Goal: Information Seeking & Learning: Learn about a topic

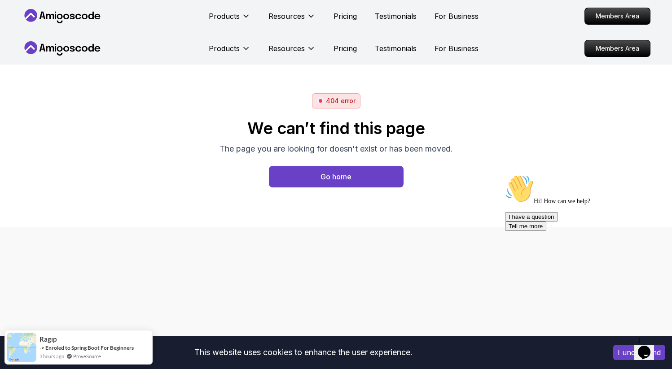
click at [74, 17] on icon at bounding box center [62, 16] width 81 height 14
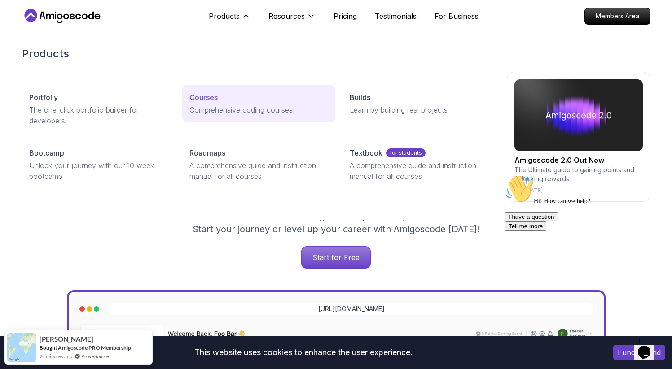
click at [210, 99] on p "Courses" at bounding box center [203, 97] width 28 height 11
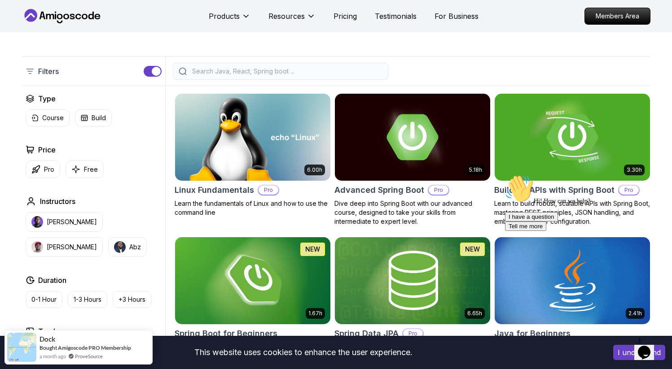
scroll to position [228, 0]
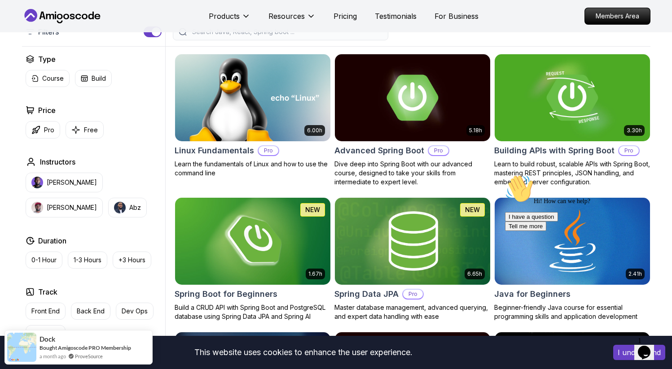
click at [505, 175] on icon "Chat attention grabber" at bounding box center [505, 175] width 0 height 0
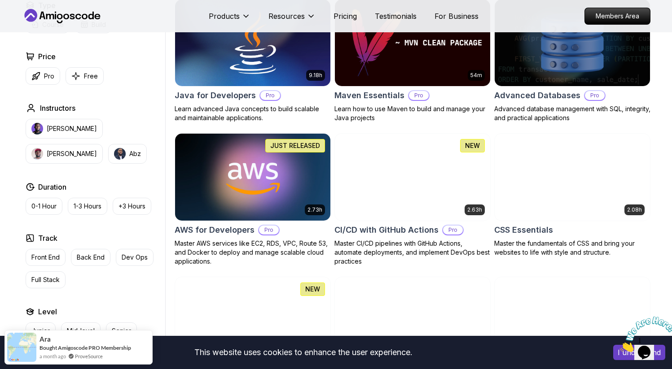
scroll to position [638, 0]
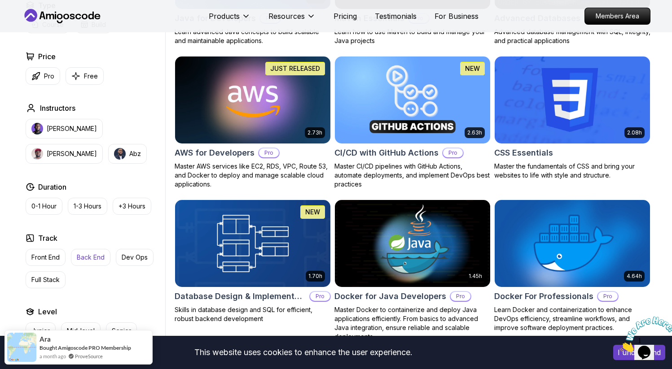
click at [86, 258] on p "Back End" at bounding box center [91, 257] width 28 height 9
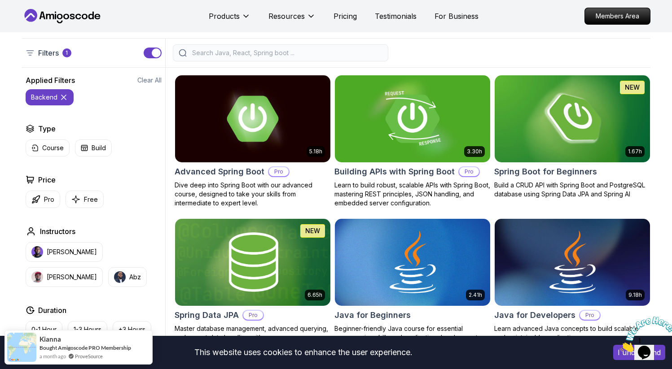
scroll to position [250, 0]
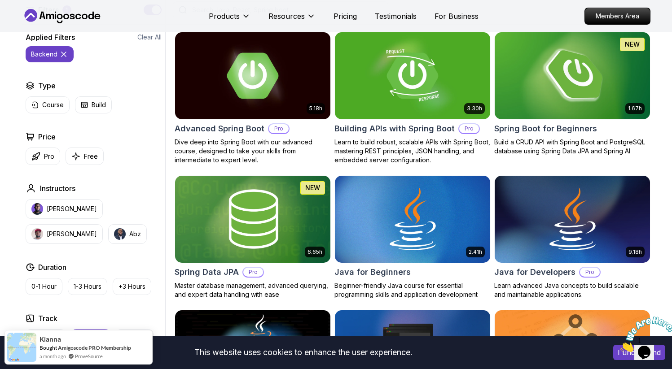
click at [531, 130] on h2 "Spring Boot for Beginners" at bounding box center [545, 129] width 103 height 13
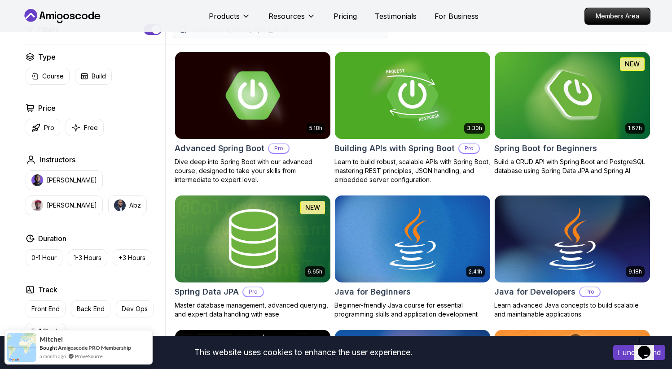
scroll to position [181, 0]
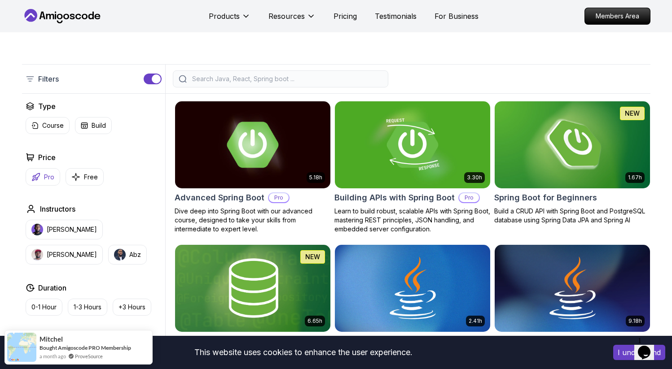
click at [45, 177] on p "Pro" at bounding box center [49, 177] width 10 height 9
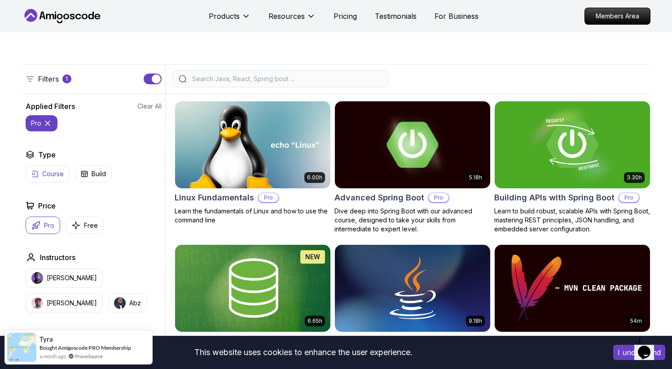
scroll to position [188, 0]
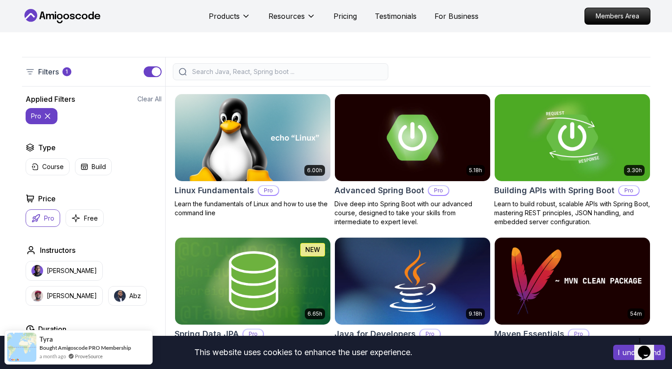
click at [226, 72] on input "search" at bounding box center [286, 71] width 192 height 9
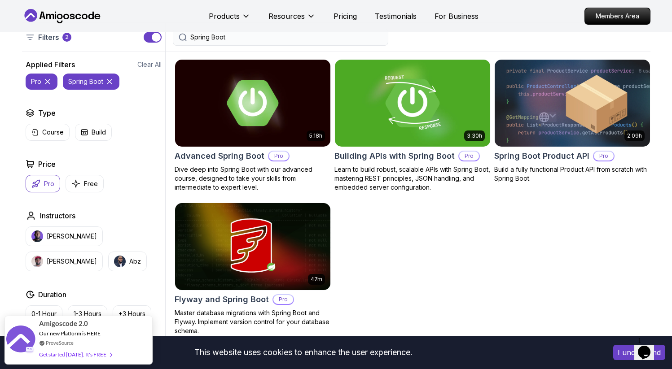
scroll to position [259, 0]
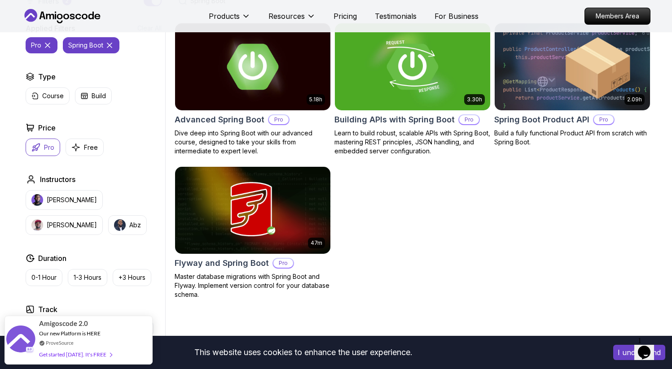
type input "Spring Boot"
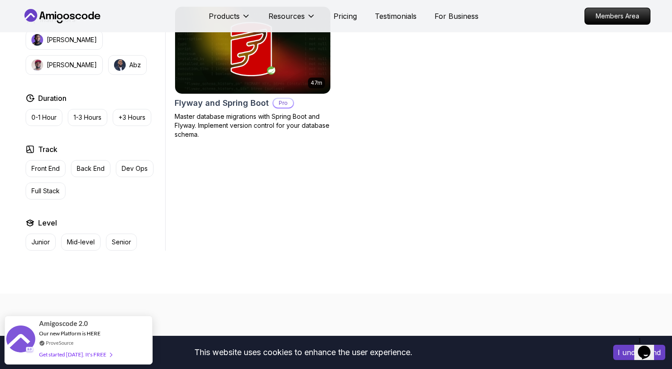
scroll to position [463, 0]
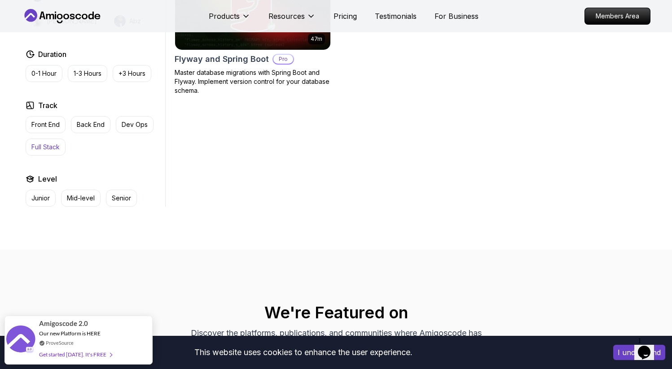
click at [52, 154] on button "Full Stack" at bounding box center [46, 147] width 40 height 17
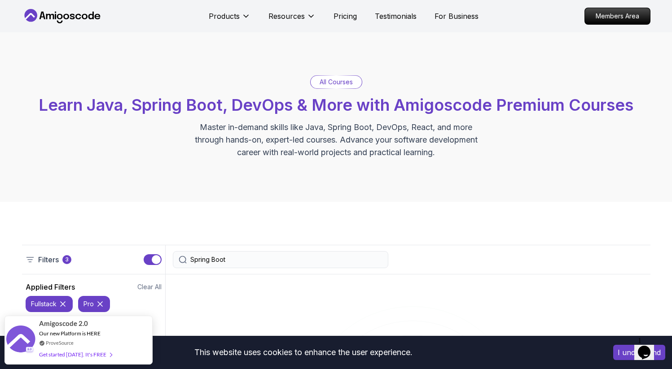
click at [248, 260] on input "Spring Boot" at bounding box center [286, 259] width 192 height 9
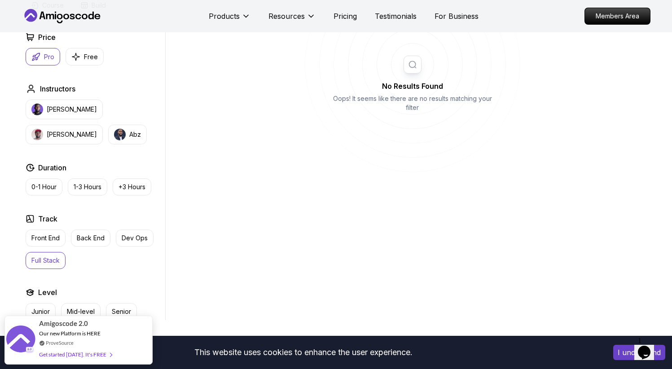
scroll to position [373, 0]
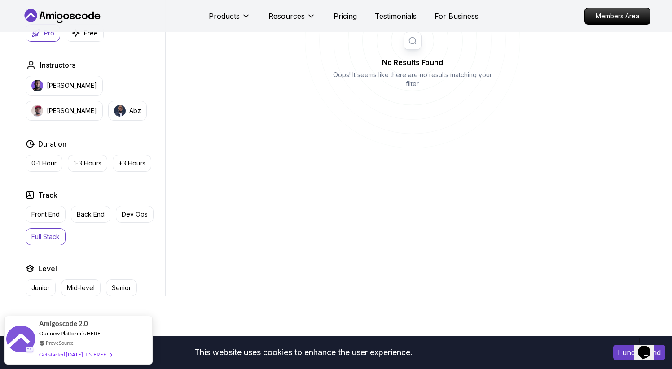
click at [50, 232] on p "Full Stack" at bounding box center [45, 236] width 28 height 9
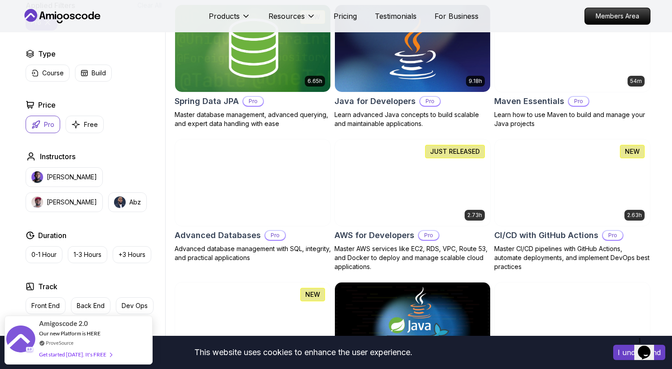
scroll to position [441, 0]
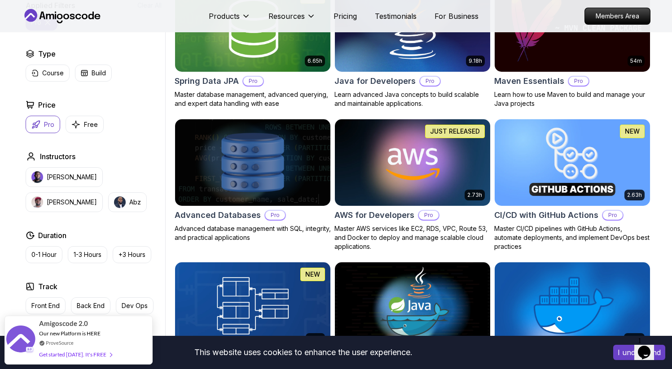
click at [41, 123] on button "Pro" at bounding box center [43, 125] width 35 height 18
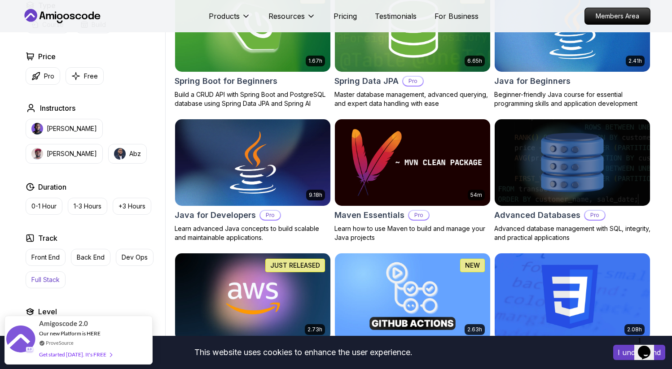
click at [49, 278] on p "Full Stack" at bounding box center [45, 280] width 28 height 9
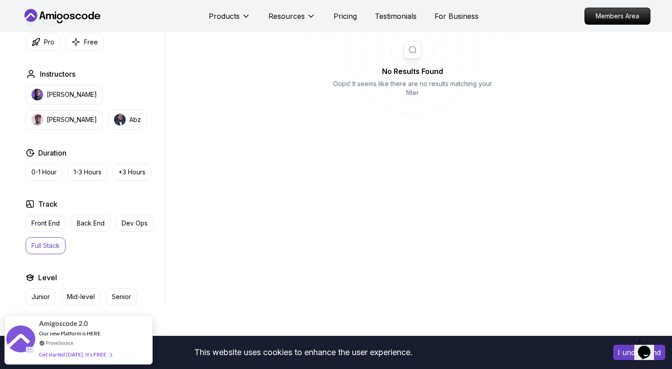
scroll to position [373, 0]
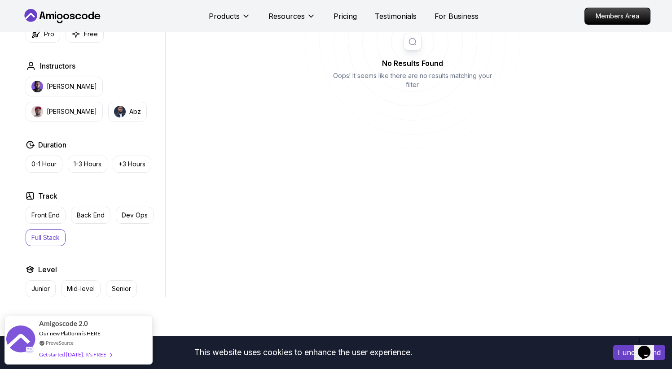
click at [42, 240] on p "Full Stack" at bounding box center [45, 237] width 28 height 9
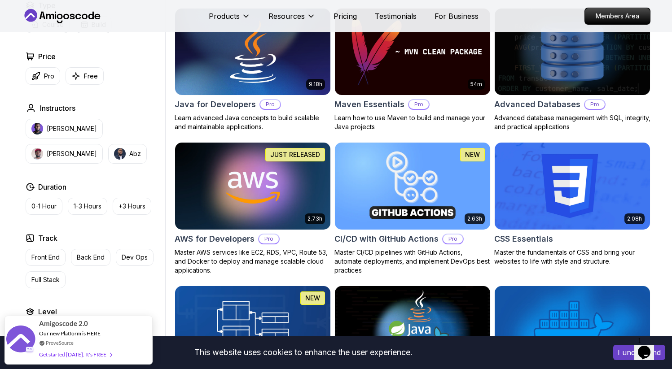
scroll to position [745, 0]
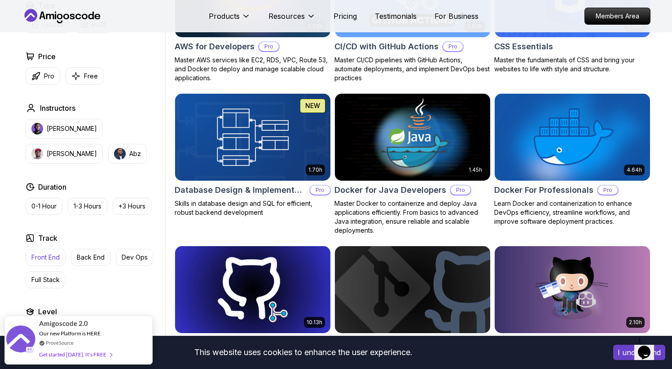
click at [54, 253] on p "Front End" at bounding box center [45, 257] width 28 height 9
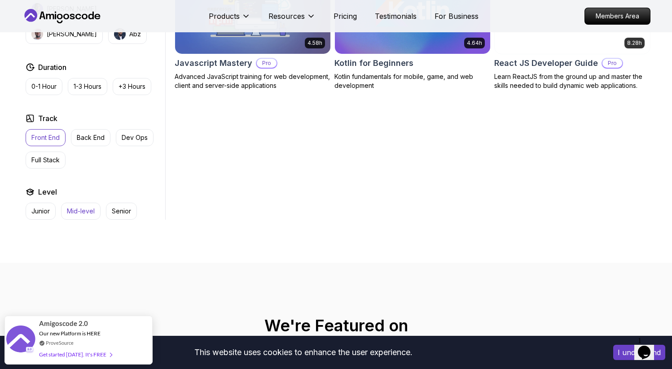
scroll to position [451, 0]
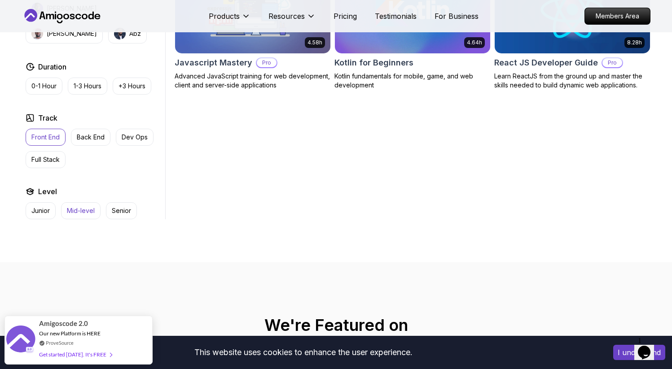
click at [88, 210] on p "Mid-level" at bounding box center [81, 210] width 28 height 9
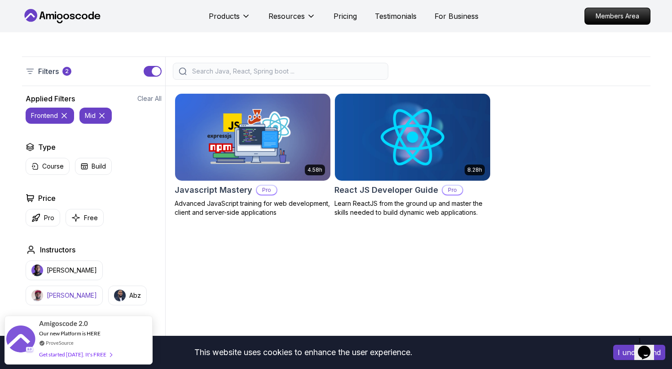
scroll to position [219, 0]
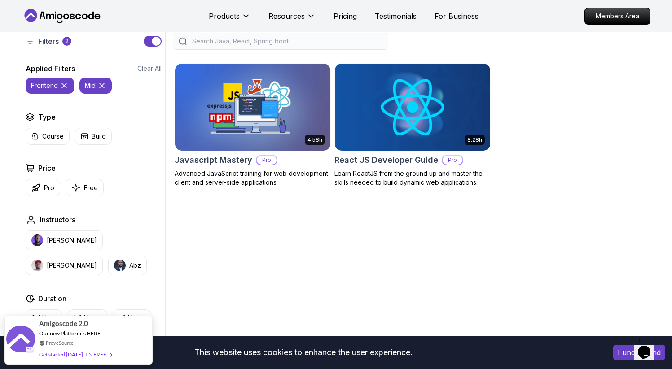
click at [63, 83] on icon at bounding box center [64, 85] width 9 height 9
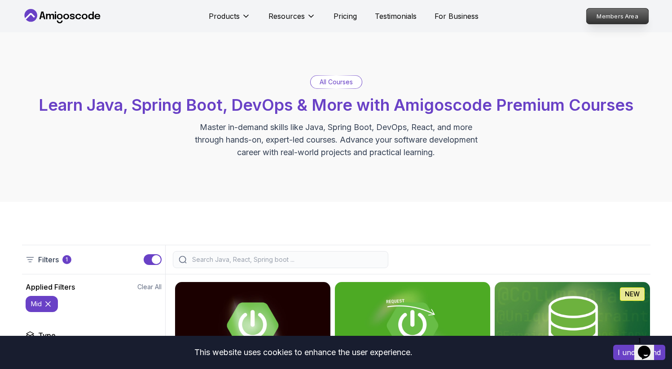
click at [631, 16] on p "Members Area" at bounding box center [617, 16] width 62 height 15
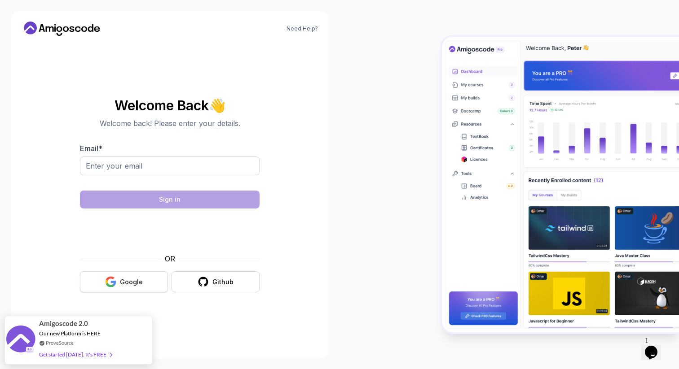
click at [114, 278] on icon "button" at bounding box center [110, 279] width 9 height 4
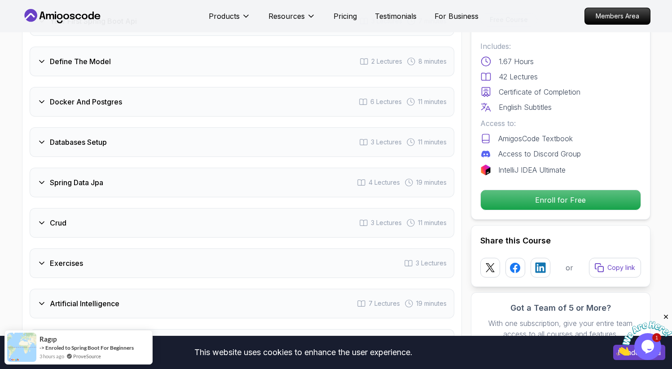
scroll to position [1421, 0]
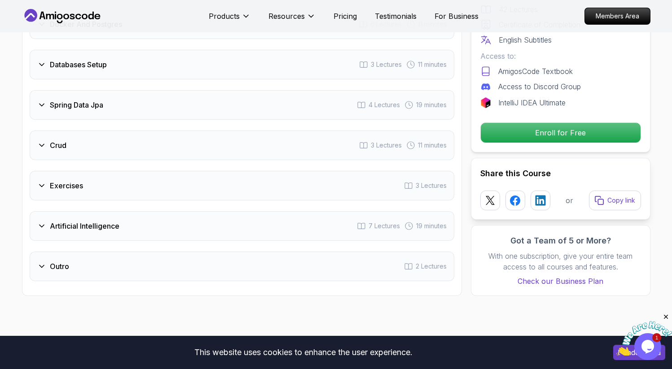
click at [224, 218] on div "Artificial Intelligence 7 Lectures 19 minutes" at bounding box center [242, 226] width 425 height 30
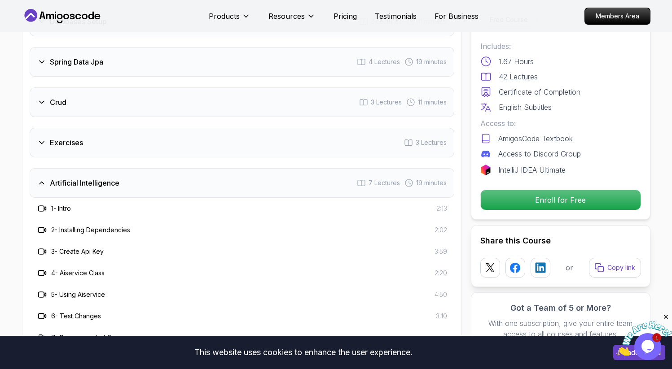
scroll to position [1378, 0]
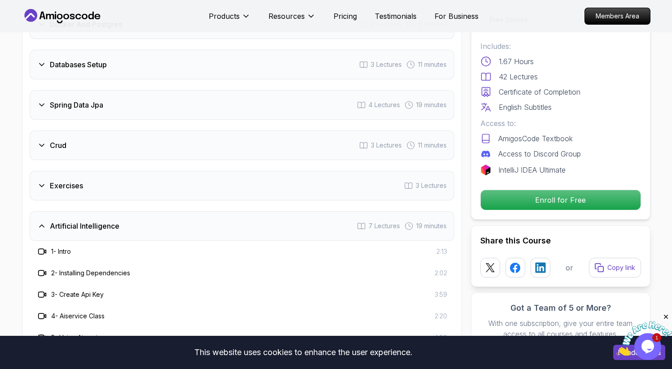
click at [219, 217] on div "Artificial Intelligence 7 Lectures 19 minutes" at bounding box center [242, 226] width 425 height 30
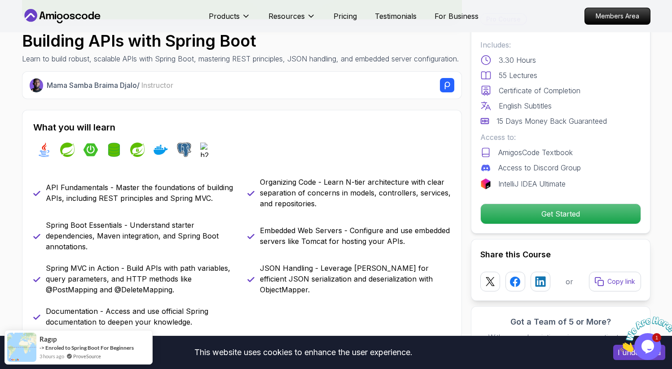
scroll to position [388, 0]
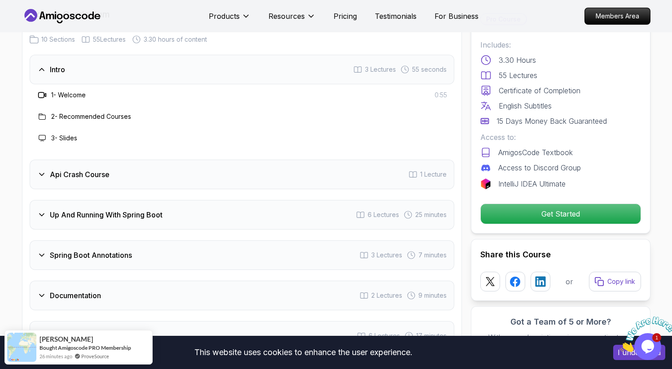
scroll to position [1487, 0]
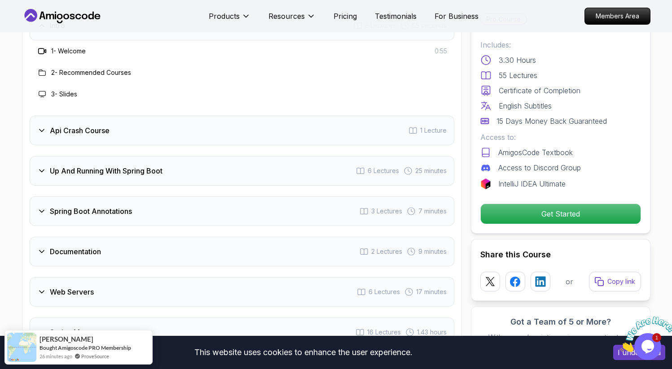
click at [296, 123] on div "Api Crash Course 1 Lecture" at bounding box center [242, 131] width 425 height 30
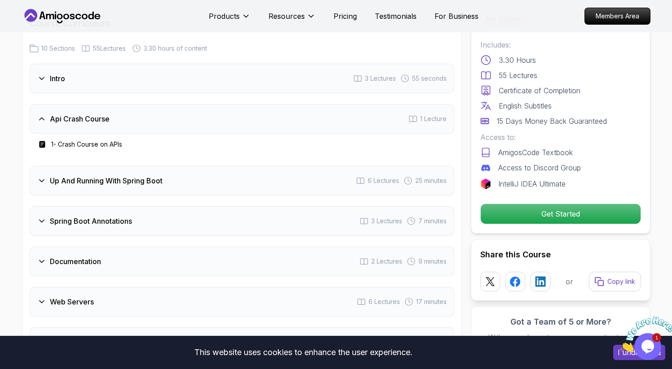
scroll to position [1401, 0]
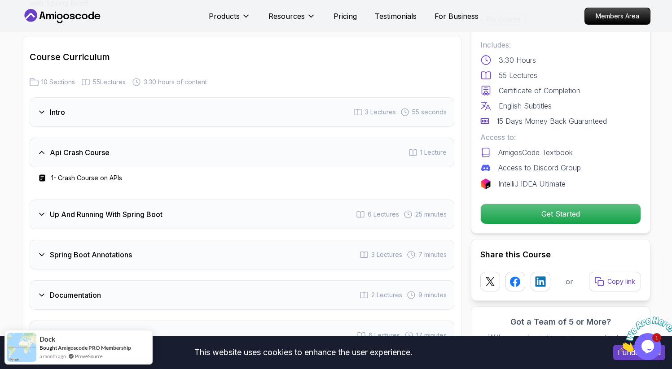
click at [103, 147] on h3 "Api Crash Course" at bounding box center [80, 152] width 60 height 11
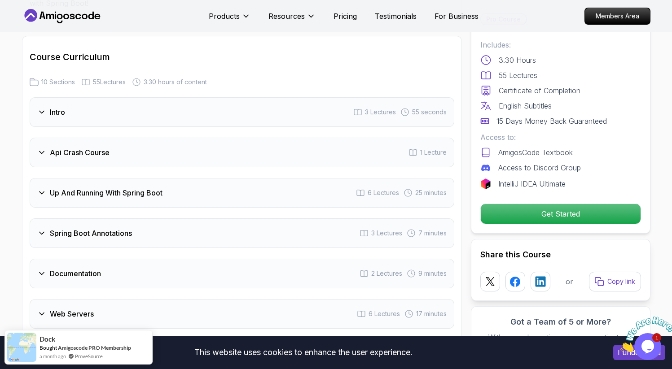
click at [122, 188] on h3 "Up And Running With Spring Boot" at bounding box center [106, 193] width 113 height 11
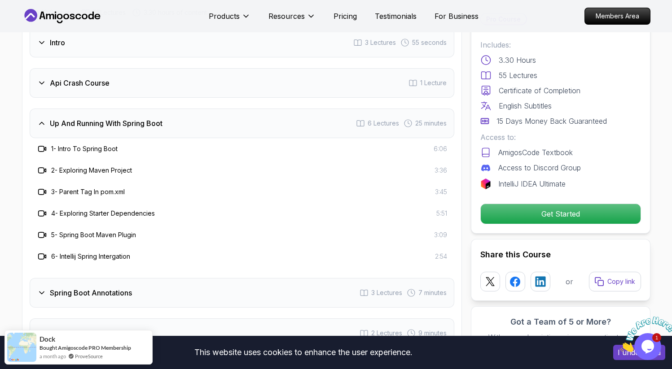
scroll to position [1540, 0]
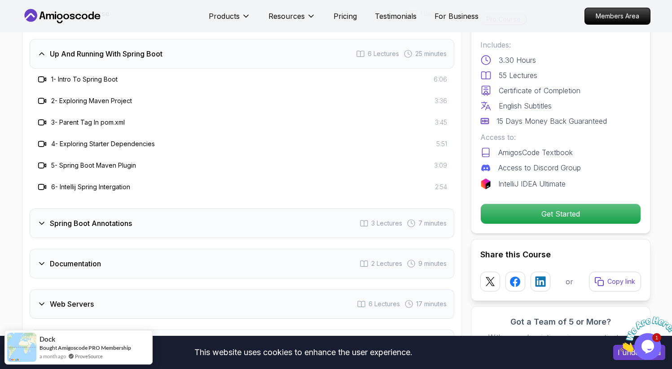
click at [138, 211] on div "Spring Boot Annotations 3 Lectures 7 minutes" at bounding box center [242, 224] width 425 height 30
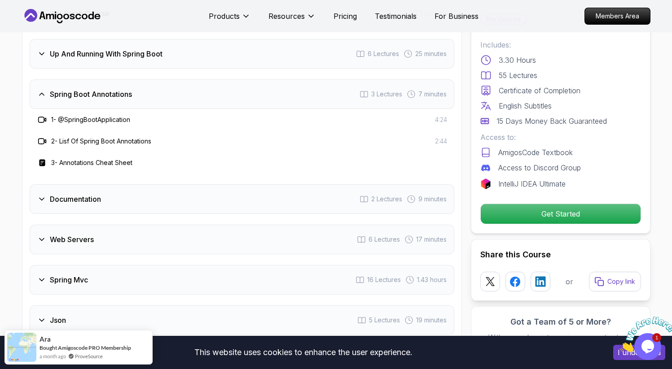
click at [130, 192] on div "Documentation 2 Lectures 9 minutes" at bounding box center [242, 199] width 425 height 30
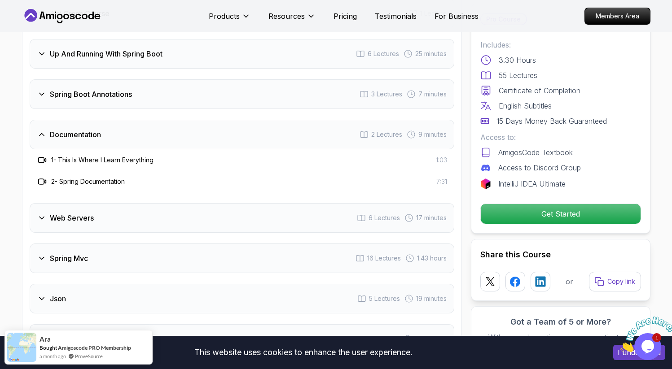
click at [134, 204] on div "Web Servers 6 Lectures 17 minutes" at bounding box center [242, 218] width 425 height 30
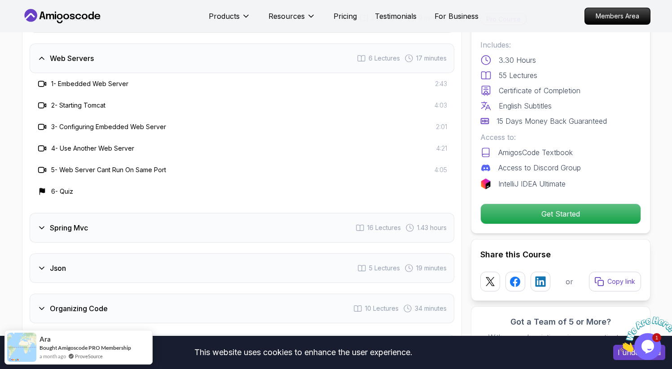
scroll to position [1663, 0]
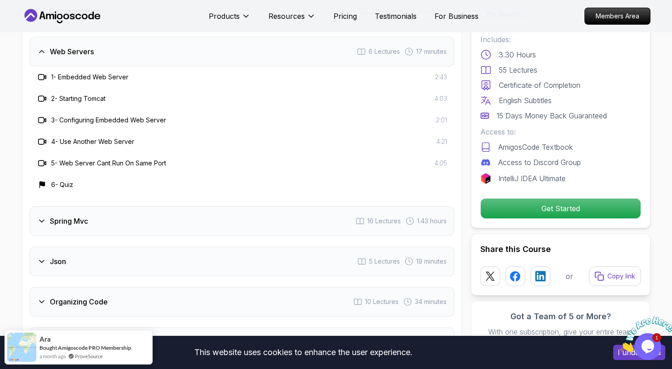
click at [142, 206] on div "Spring Mvc 16 Lectures 1.43 hours" at bounding box center [242, 221] width 425 height 30
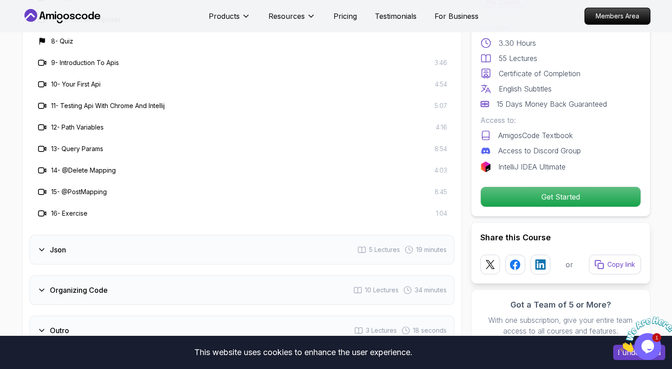
scroll to position [1969, 0]
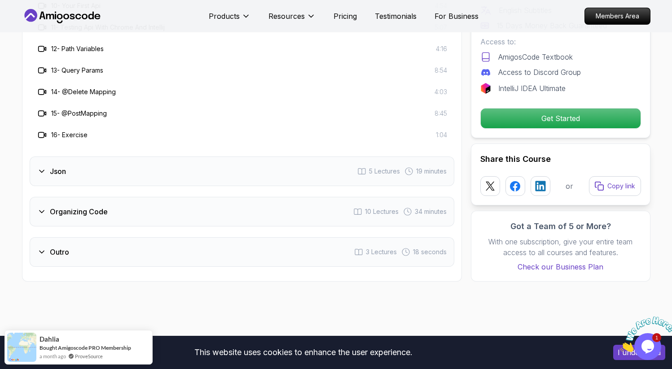
click at [126, 202] on div "Organizing Code 10 Lectures 34 minutes" at bounding box center [242, 212] width 425 height 30
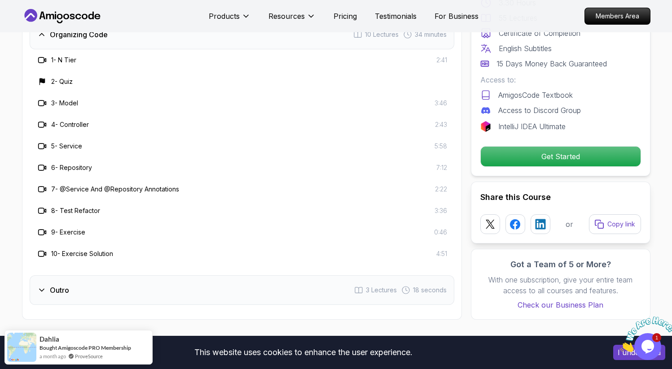
scroll to position [1833, 0]
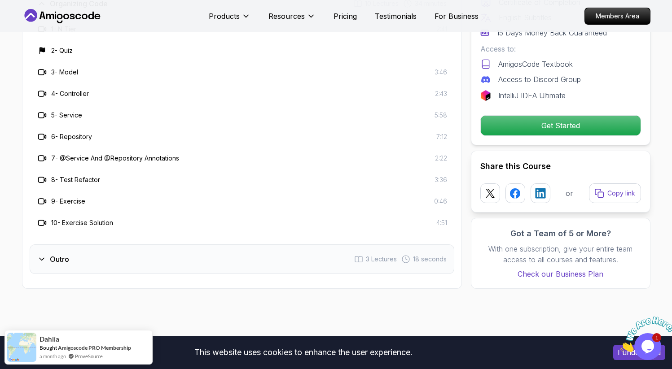
click at [111, 245] on div "Outro 3 Lectures 18 seconds" at bounding box center [242, 260] width 425 height 30
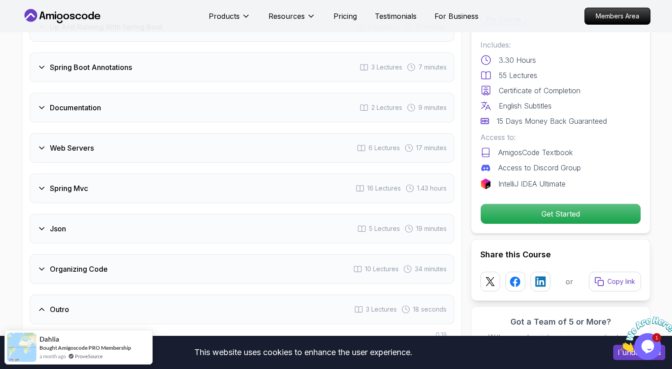
scroll to position [1561, 0]
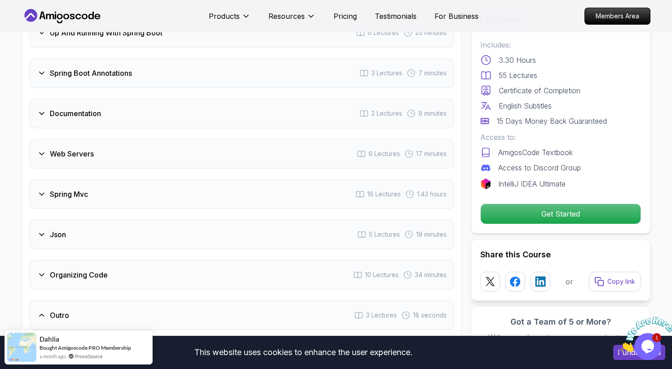
click at [99, 220] on div "Json 5 Lectures 19 minutes" at bounding box center [242, 235] width 425 height 30
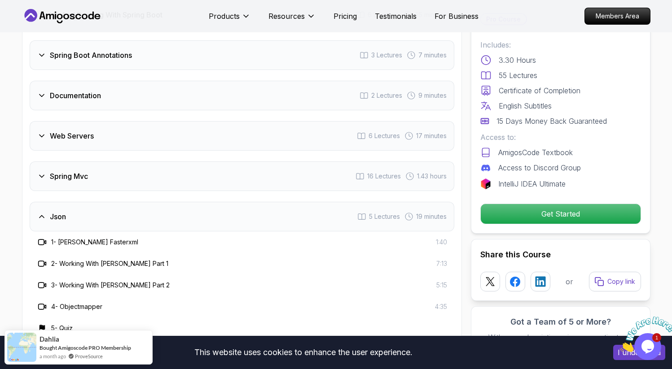
scroll to position [1625, 0]
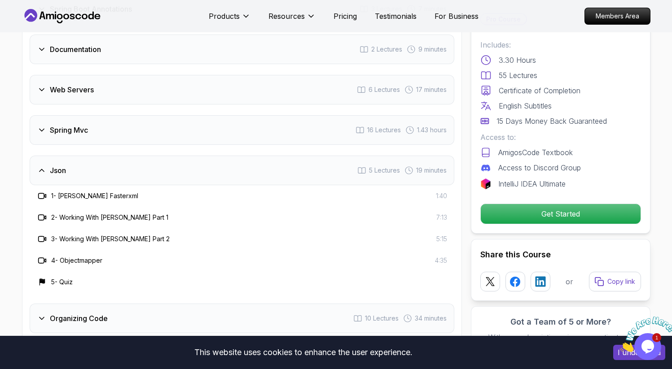
click at [148, 161] on div "Json 5 Lectures 19 minutes" at bounding box center [242, 171] width 425 height 30
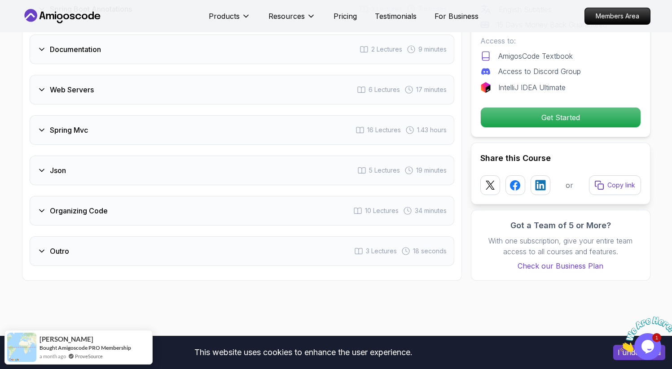
click at [128, 117] on div "Spring Mvc 16 Lectures 1.43 hours" at bounding box center [242, 130] width 425 height 30
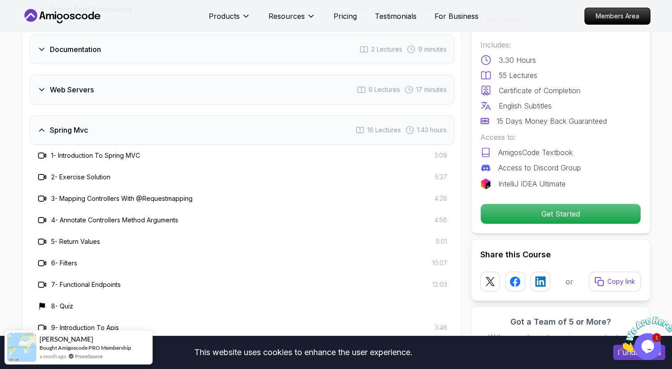
click at [136, 118] on div "Spring Mvc 16 Lectures 1.43 hours" at bounding box center [242, 130] width 425 height 30
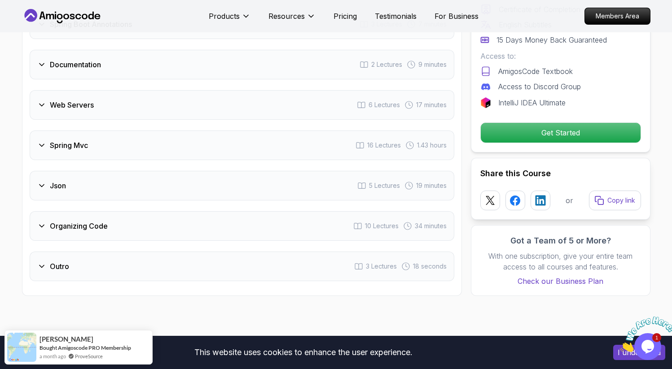
scroll to position [1576, 0]
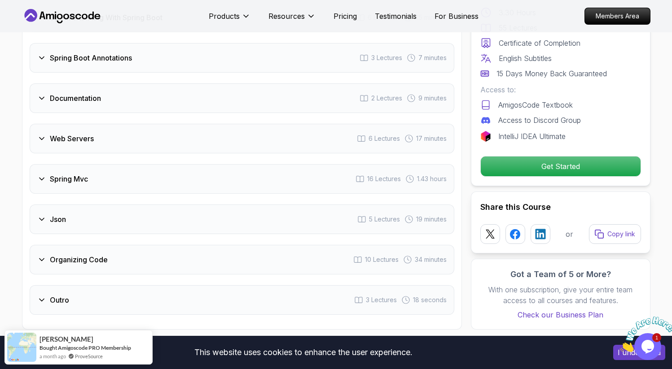
click at [135, 124] on div "Web Servers 6 Lectures 17 minutes" at bounding box center [242, 139] width 425 height 30
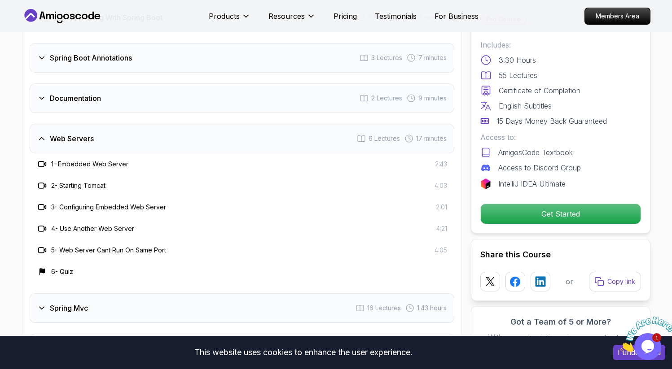
click at [135, 124] on div "Web Servers 6 Lectures 17 minutes" at bounding box center [242, 139] width 425 height 30
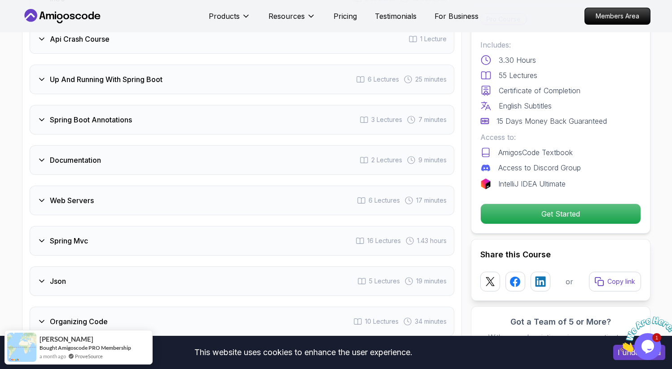
scroll to position [1514, 0]
click at [135, 146] on div "Documentation 2 Lectures 9 minutes" at bounding box center [242, 161] width 425 height 30
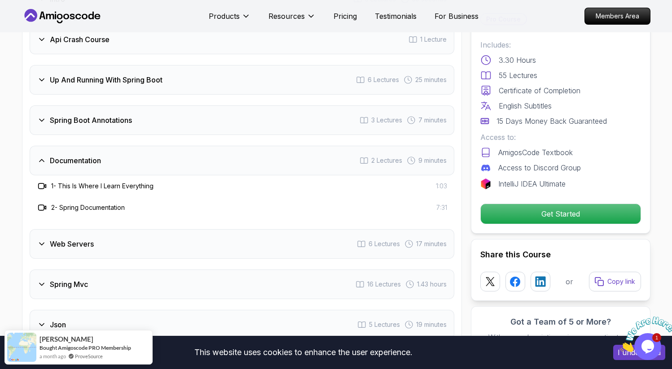
click at [131, 150] on div "Documentation 2 Lectures 9 minutes" at bounding box center [242, 161] width 425 height 30
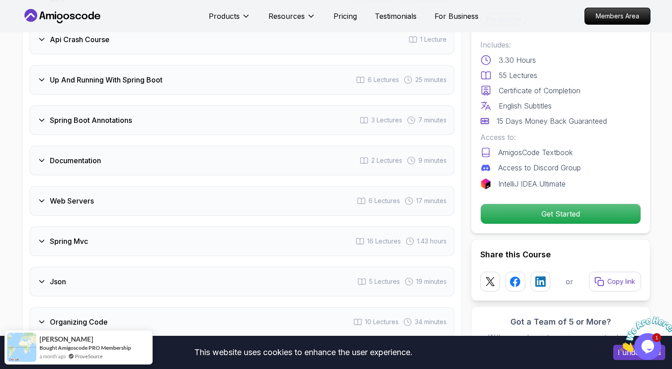
click at [121, 111] on div "Spring Boot Annotations 3 Lectures 7 minutes" at bounding box center [242, 120] width 425 height 30
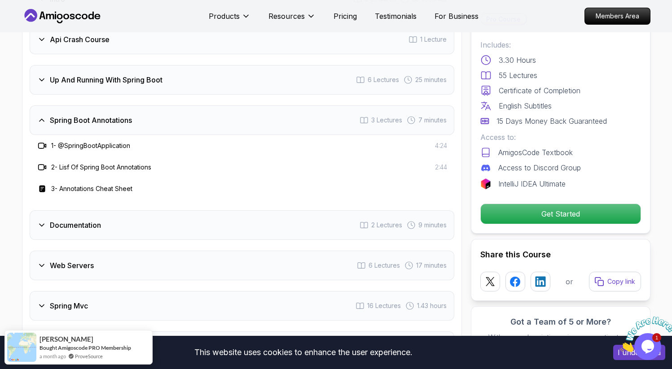
click at [120, 115] on h3 "Spring Boot Annotations" at bounding box center [91, 120] width 82 height 11
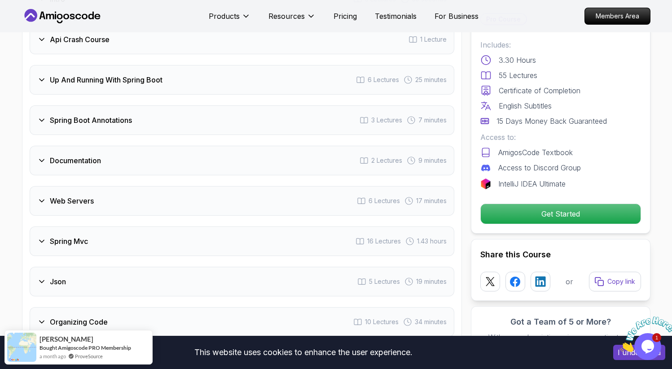
scroll to position [1353, 0]
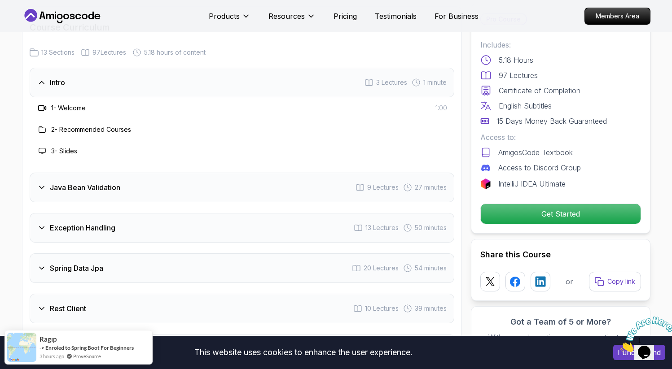
scroll to position [1219, 0]
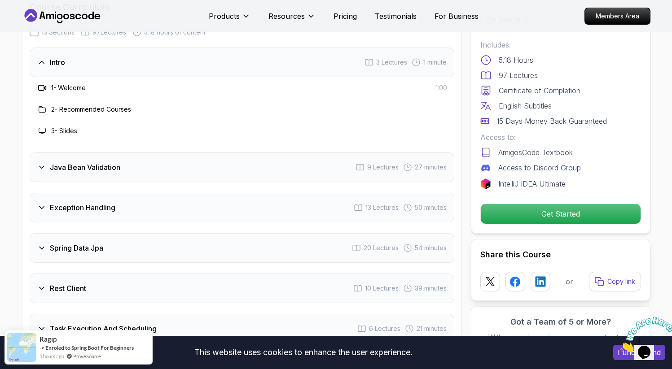
click at [620, 346] on icon "Close" at bounding box center [620, 350] width 0 height 8
click at [132, 153] on div "Java Bean Validation 9 Lectures 27 minutes" at bounding box center [242, 168] width 425 height 30
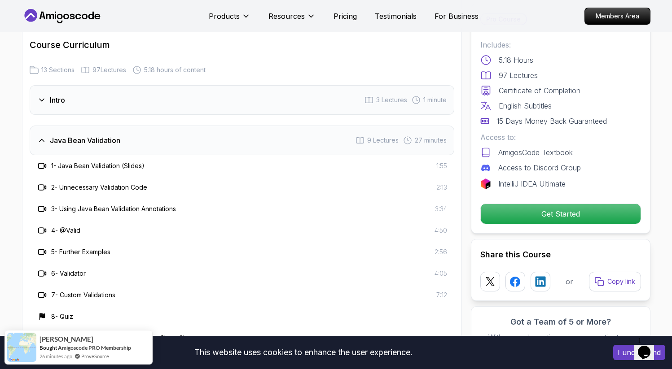
scroll to position [1174, 0]
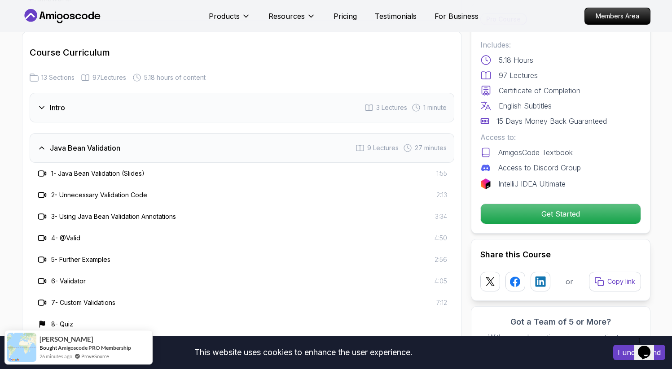
click at [180, 93] on div "Intro 3 Lectures 1 minute" at bounding box center [242, 108] width 425 height 30
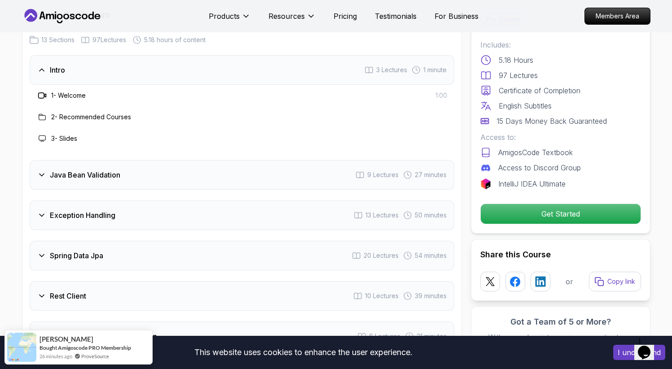
scroll to position [1246, 0]
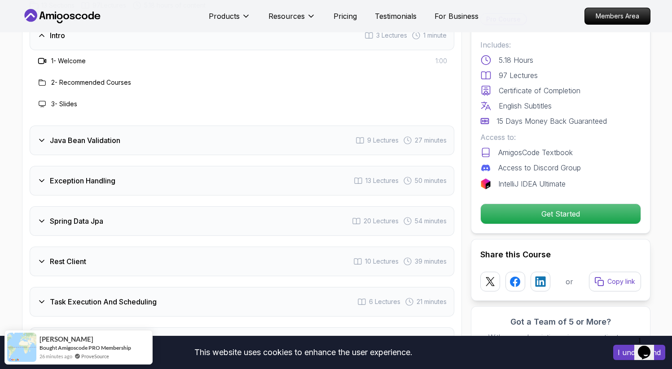
click at [189, 126] on div "Java Bean Validation 9 Lectures 27 minutes" at bounding box center [242, 141] width 425 height 30
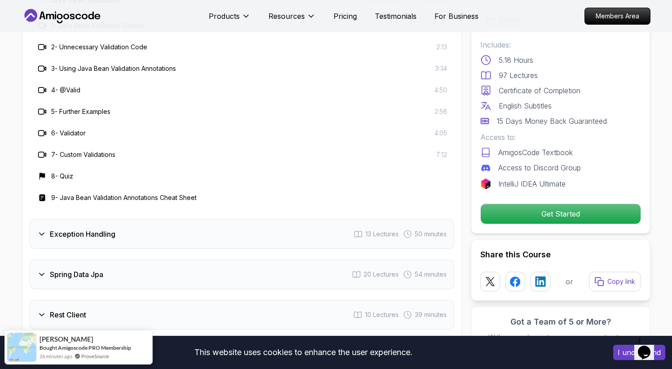
scroll to position [1320, 0]
click at [145, 221] on div "Exception Handling 13 Lectures 50 minutes" at bounding box center [242, 236] width 425 height 30
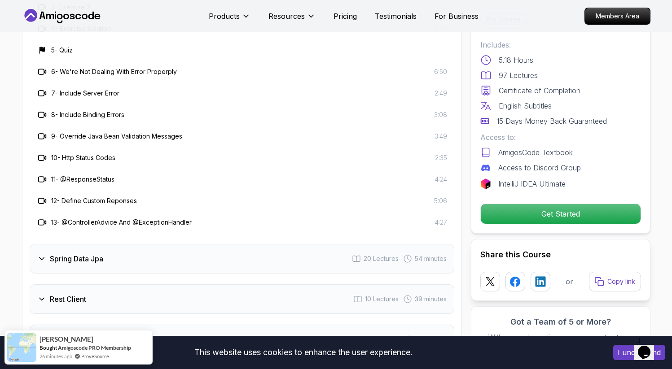
scroll to position [1468, 0]
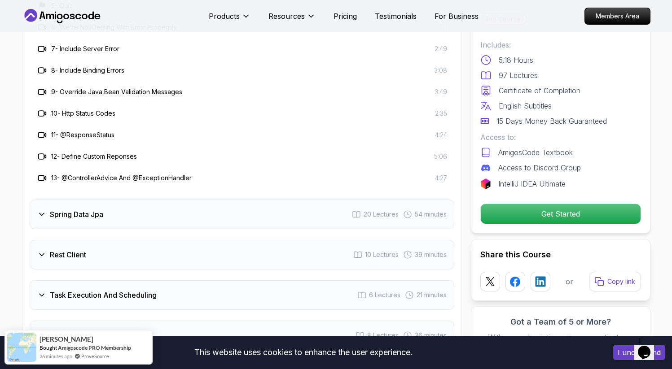
click at [162, 200] on div "Spring Data Jpa 20 Lectures 54 minutes" at bounding box center [242, 215] width 425 height 30
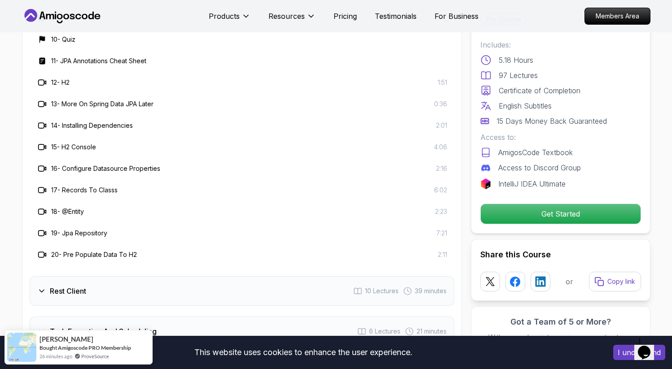
scroll to position [1860, 0]
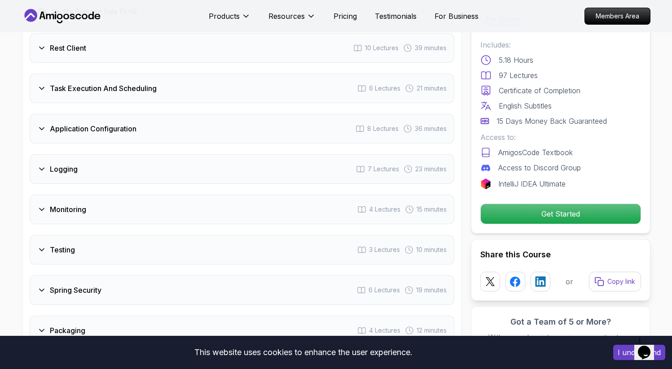
click at [147, 83] on h3 "Task Execution And Scheduling" at bounding box center [103, 88] width 107 height 11
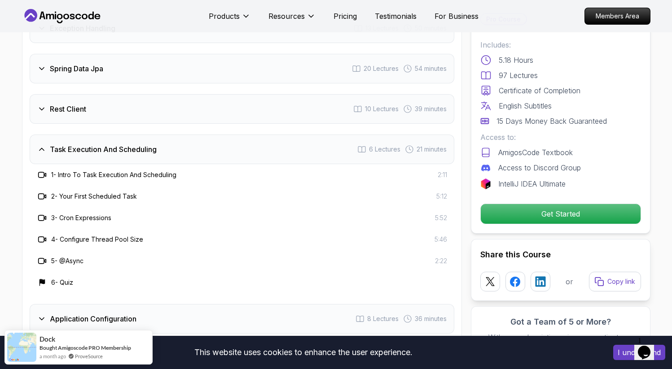
scroll to position [1320, 0]
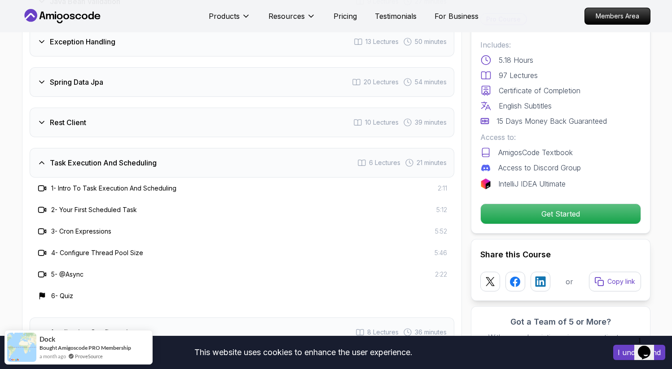
click at [136, 158] on h3 "Task Execution And Scheduling" at bounding box center [103, 163] width 107 height 11
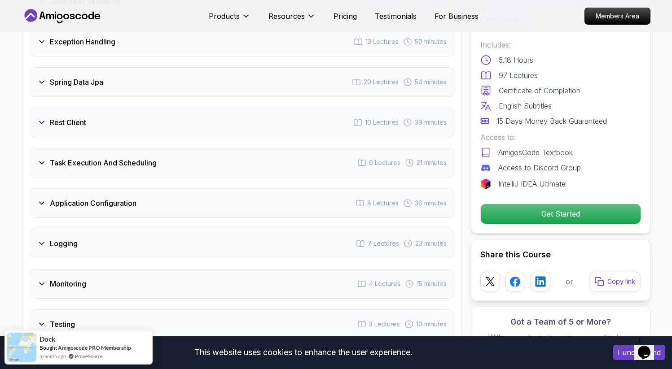
click at [141, 69] on div "Spring Data Jpa 20 Lectures 54 minutes" at bounding box center [242, 82] width 425 height 30
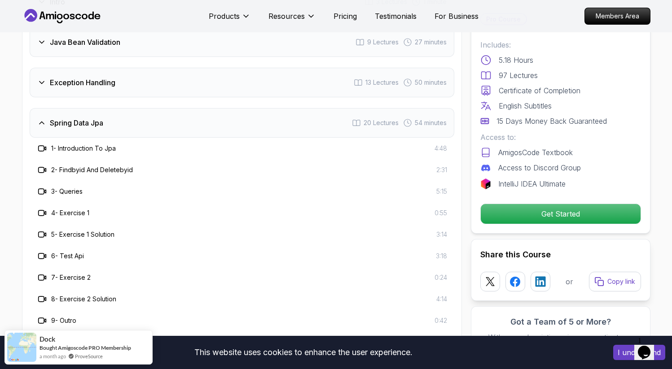
scroll to position [1325, 0]
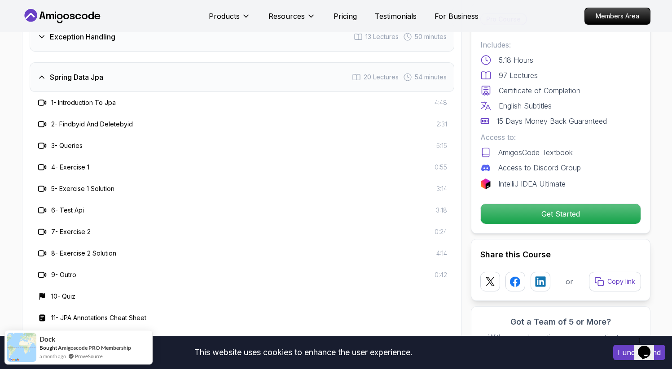
click at [140, 62] on div "Spring Data Jpa 20 Lectures 54 minutes" at bounding box center [242, 77] width 425 height 30
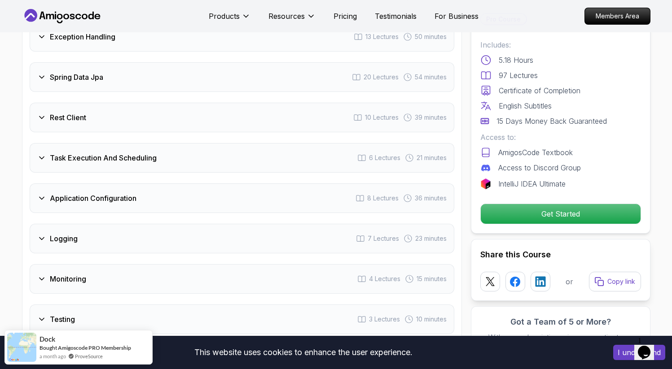
click at [136, 153] on h3 "Task Execution And Scheduling" at bounding box center [103, 158] width 107 height 11
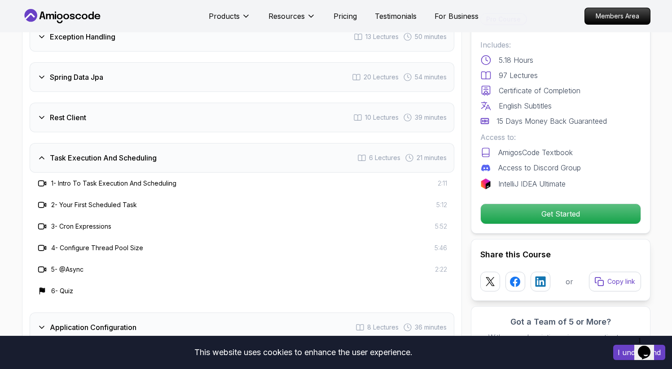
click at [123, 103] on div "Rest Client 10 Lectures 39 minutes" at bounding box center [242, 118] width 425 height 30
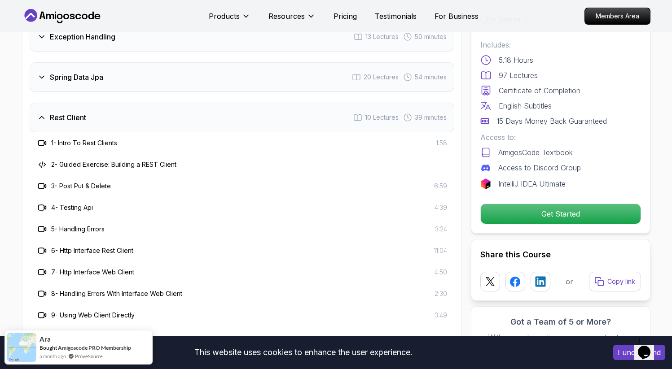
click at [122, 103] on div "Rest Client 10 Lectures 39 minutes" at bounding box center [242, 118] width 425 height 30
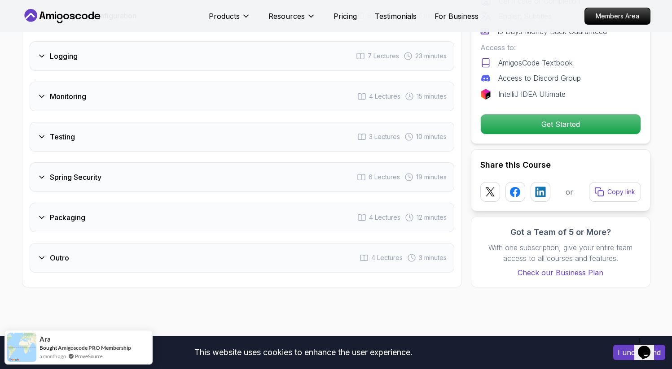
scroll to position [1548, 0]
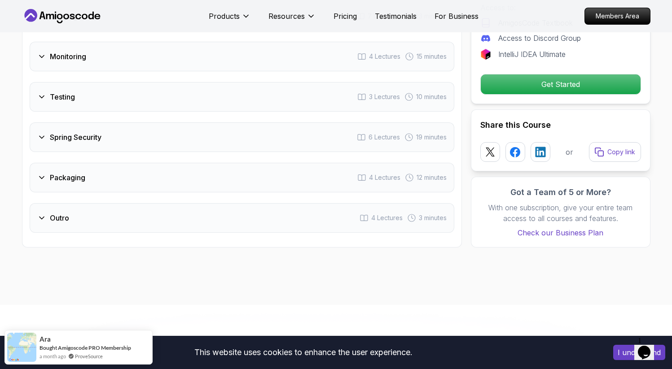
click at [161, 123] on div "Spring Security 6 Lectures 19 minutes" at bounding box center [242, 138] width 425 height 30
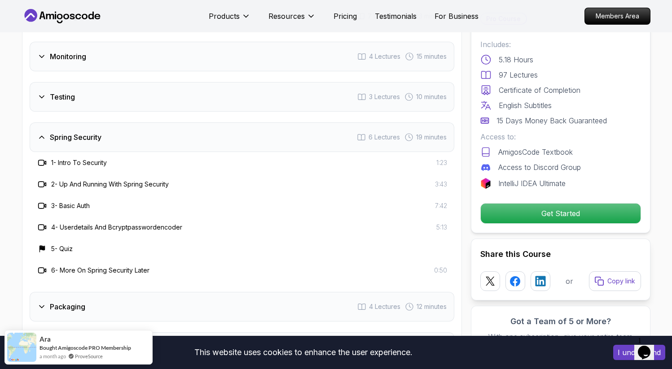
click at [161, 123] on div "Spring Security 6 Lectures 19 minutes" at bounding box center [242, 138] width 425 height 30
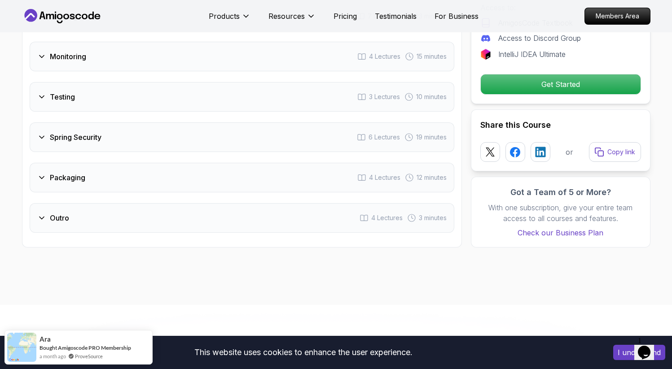
click at [160, 163] on div "Packaging 4 Lectures 12 minutes" at bounding box center [242, 178] width 425 height 30
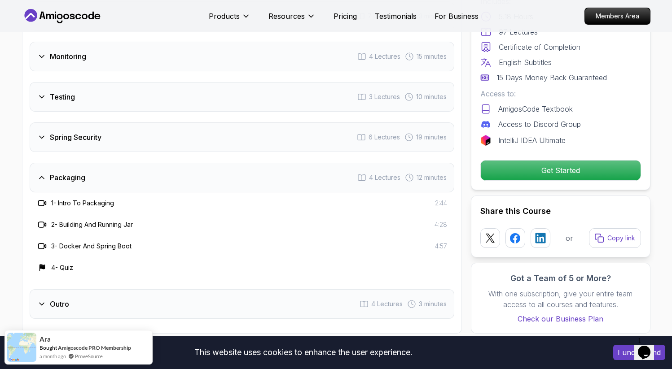
click at [160, 163] on div "Packaging 4 Lectures 12 minutes" at bounding box center [242, 178] width 425 height 30
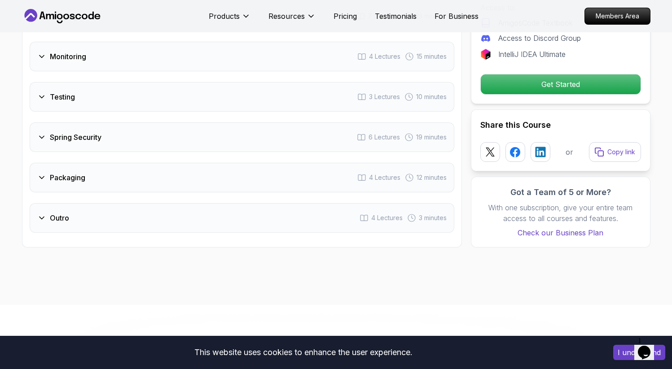
click at [163, 203] on div "Outro 4 Lectures 3 minutes" at bounding box center [242, 218] width 425 height 30
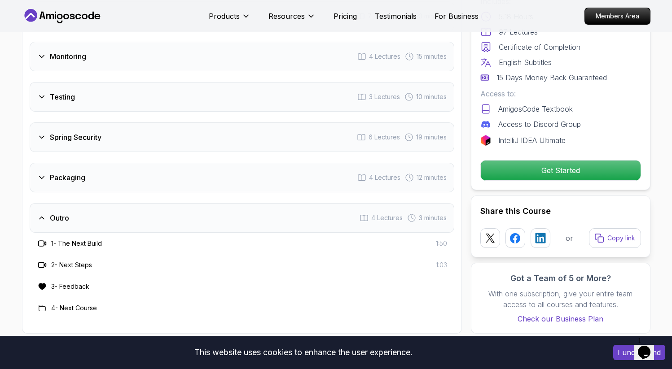
click at [162, 203] on div "Outro 4 Lectures 3 minutes" at bounding box center [242, 218] width 425 height 30
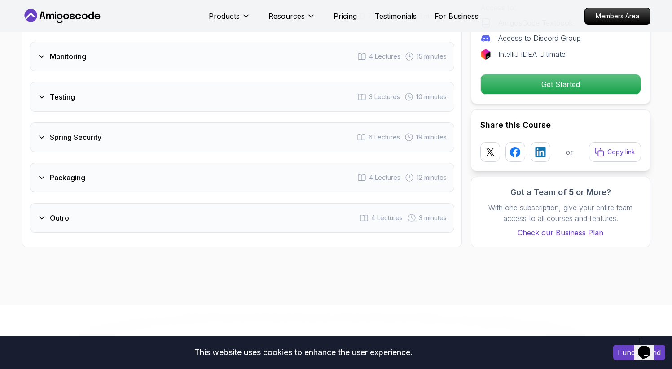
click at [104, 82] on div "Testing 3 Lectures 10 minutes" at bounding box center [242, 97] width 425 height 30
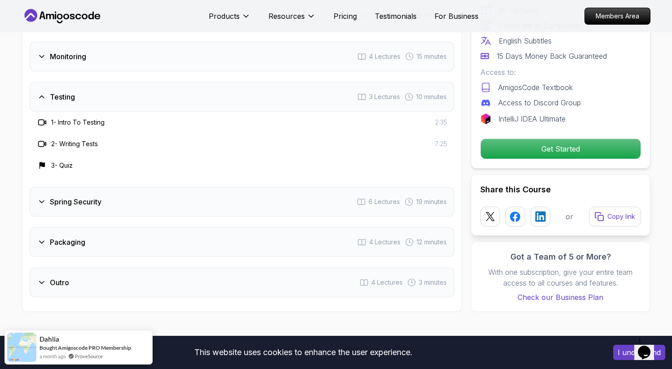
click at [104, 82] on div "Testing 3 Lectures 10 minutes" at bounding box center [242, 97] width 425 height 30
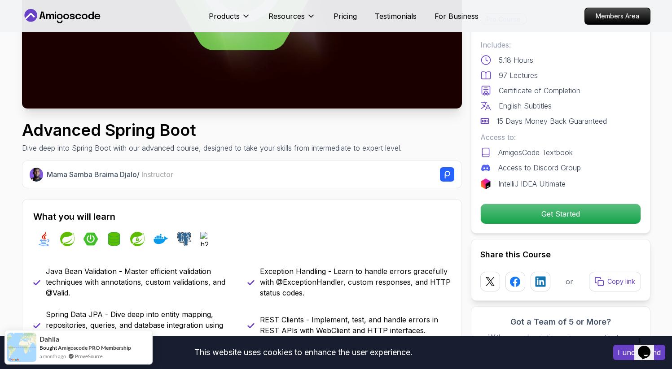
scroll to position [0, 0]
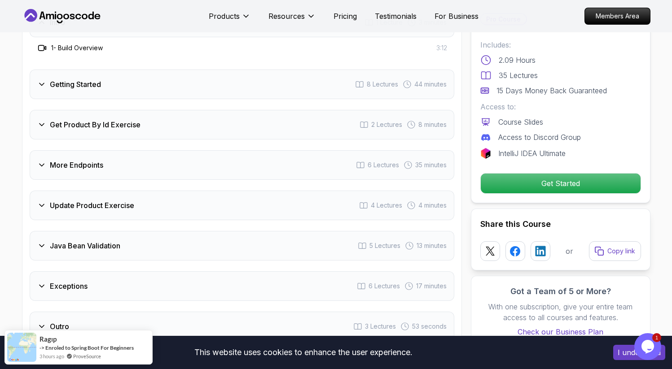
scroll to position [1268, 0]
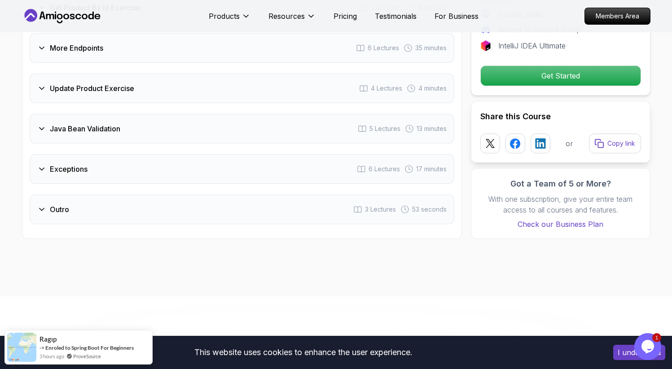
click at [122, 116] on div "Java Bean Validation 5 Lectures 13 minutes" at bounding box center [242, 129] width 425 height 30
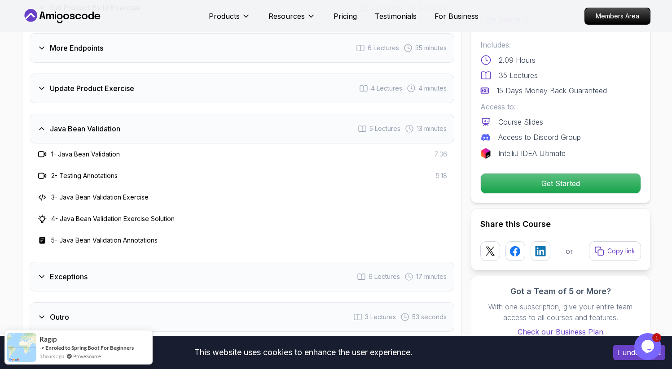
click at [122, 116] on div "Java Bean Validation 5 Lectures 13 minutes" at bounding box center [242, 129] width 425 height 30
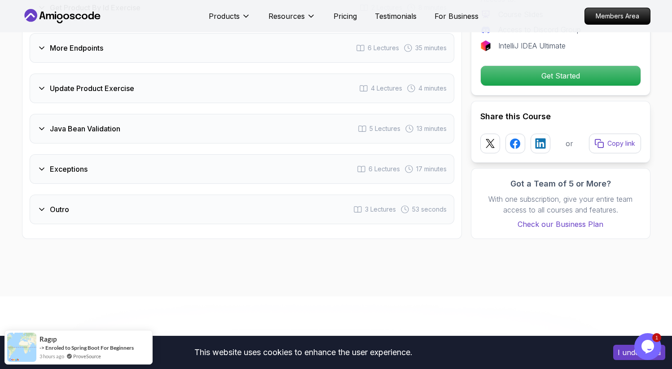
click at [135, 82] on div "Update Product Exercise 4 Lectures 4 minutes" at bounding box center [242, 89] width 425 height 30
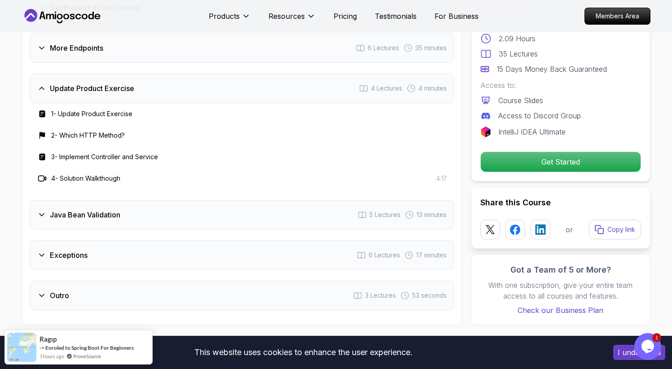
click at [135, 82] on div "Update Product Exercise 4 Lectures 4 minutes" at bounding box center [242, 89] width 425 height 30
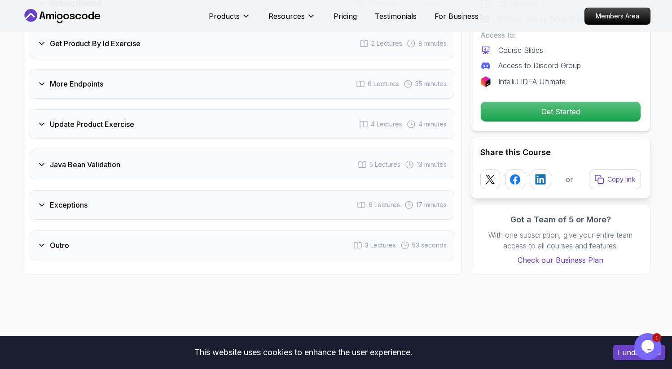
scroll to position [1169, 0]
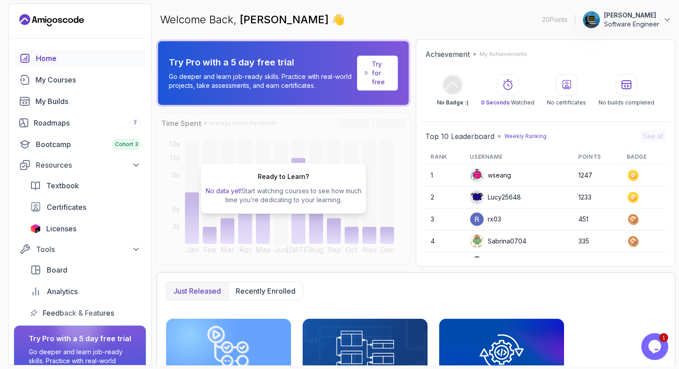
click at [124, 23] on div "20 Points [PERSON_NAME] Software Engineer" at bounding box center [80, 20] width 143 height 14
click at [491, 17] on div "Welcome Back, [PERSON_NAME] 👋 20 Points [PERSON_NAME] Software Engineer" at bounding box center [415, 20] width 519 height 32
click at [53, 80] on div "My Courses" at bounding box center [87, 80] width 105 height 11
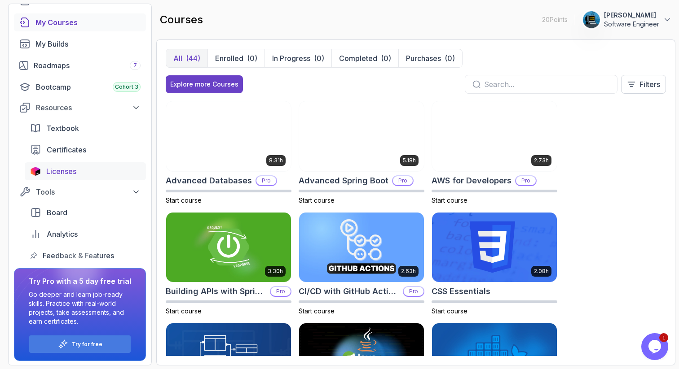
scroll to position [59, 0]
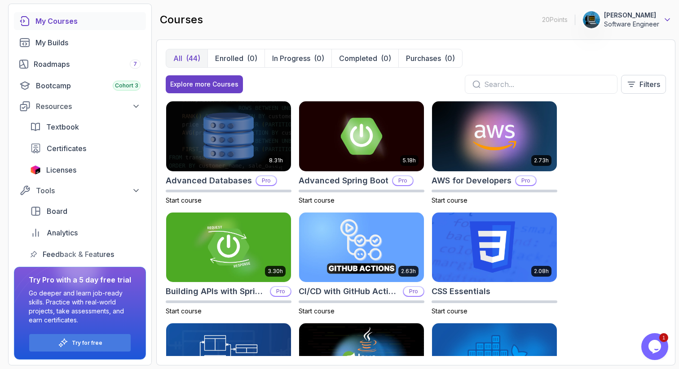
click at [667, 21] on icon at bounding box center [667, 20] width 4 height 2
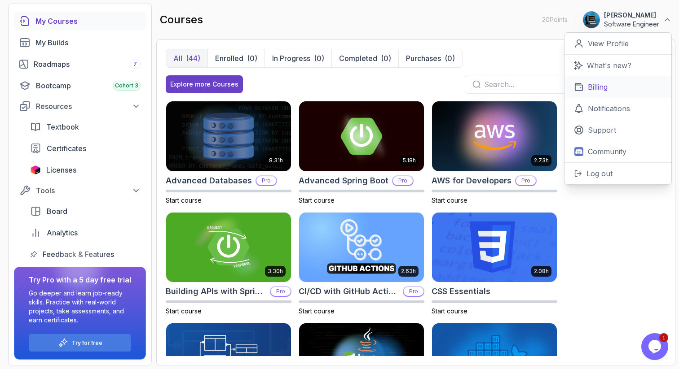
click at [598, 88] on p "Billing" at bounding box center [598, 87] width 20 height 11
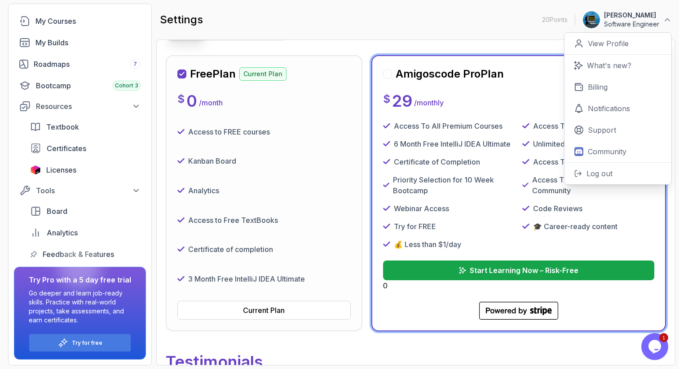
scroll to position [108, 0]
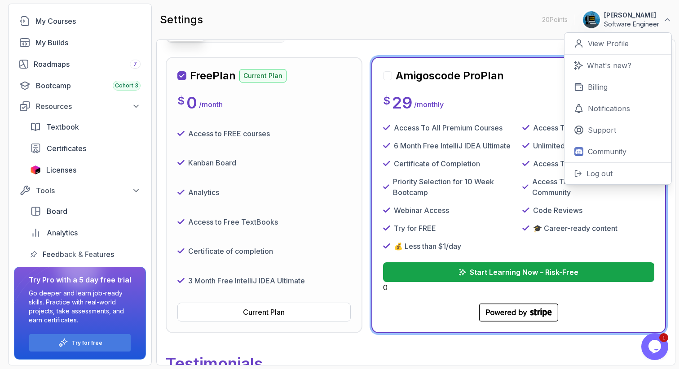
click at [490, 29] on div "settings 20 Points Huzefa Software Engineer 0 Points View Profile What's new? B…" at bounding box center [415, 20] width 519 height 32
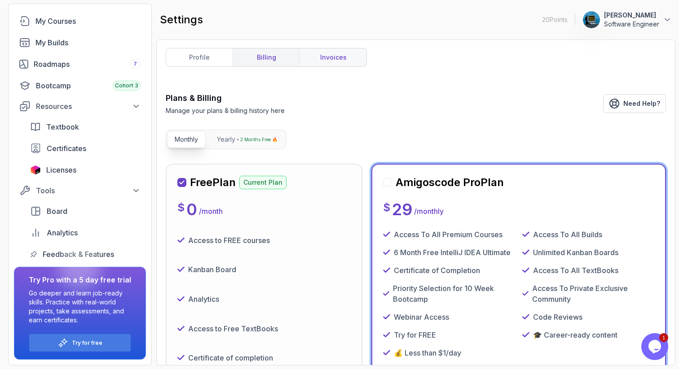
scroll to position [0, 0]
click at [57, 21] on div "My Courses" at bounding box center [87, 21] width 105 height 11
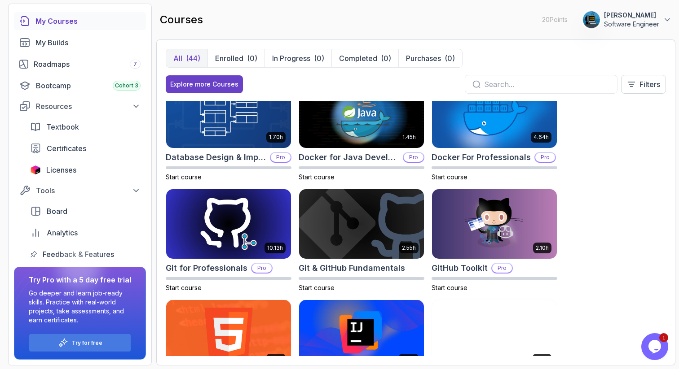
scroll to position [434, 0]
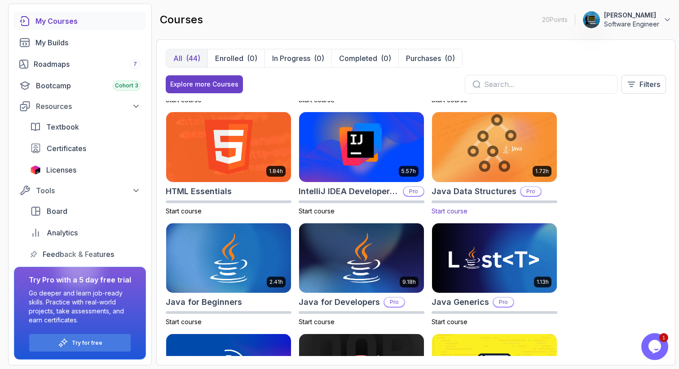
click at [474, 188] on h2 "Java Data Structures" at bounding box center [473, 191] width 85 height 13
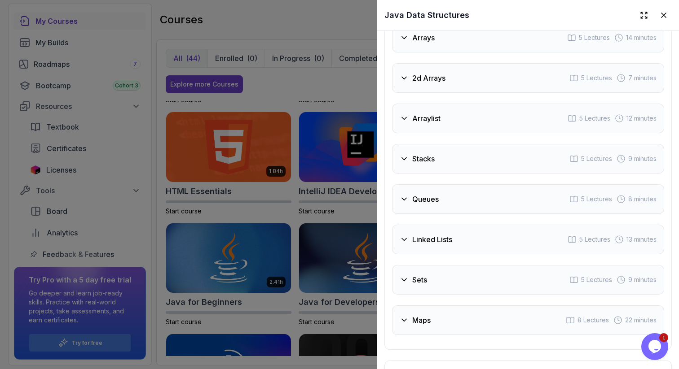
scroll to position [1711, 0]
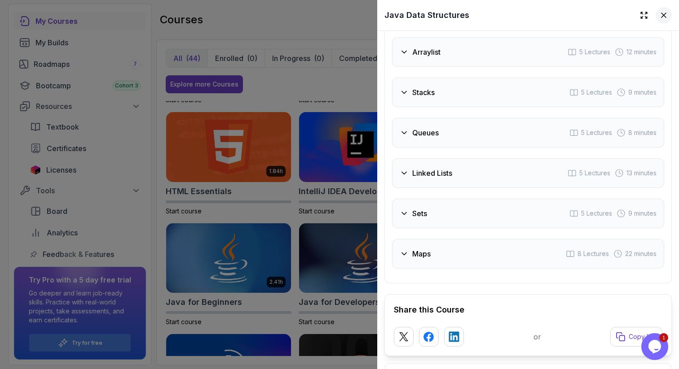
click at [661, 13] on icon at bounding box center [663, 15] width 9 height 9
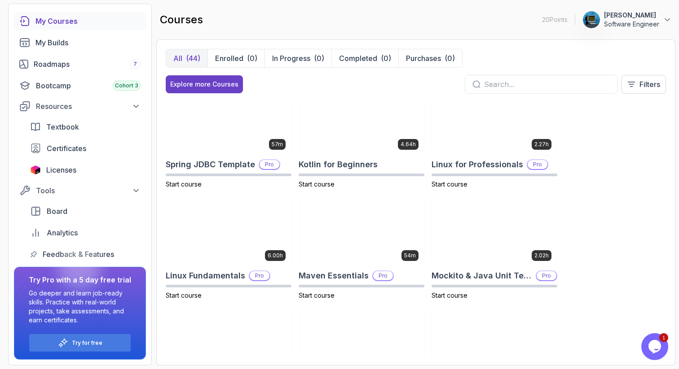
scroll to position [997, 0]
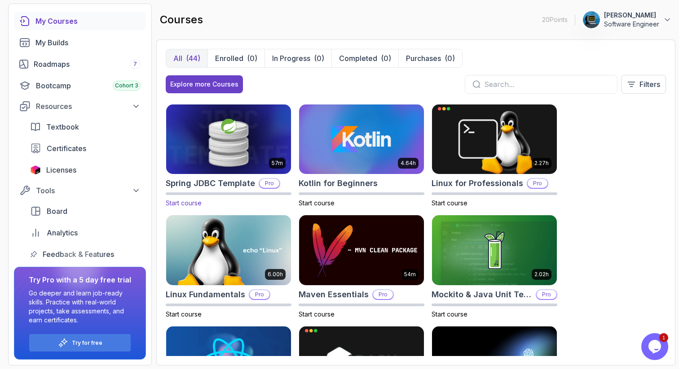
click at [225, 184] on h2 "Spring JDBC Template" at bounding box center [210, 183] width 89 height 13
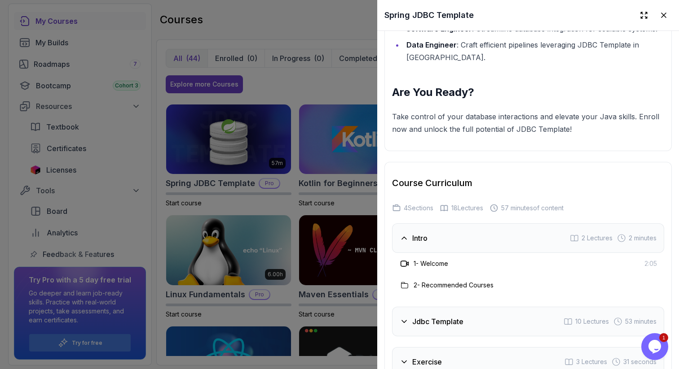
scroll to position [1417, 0]
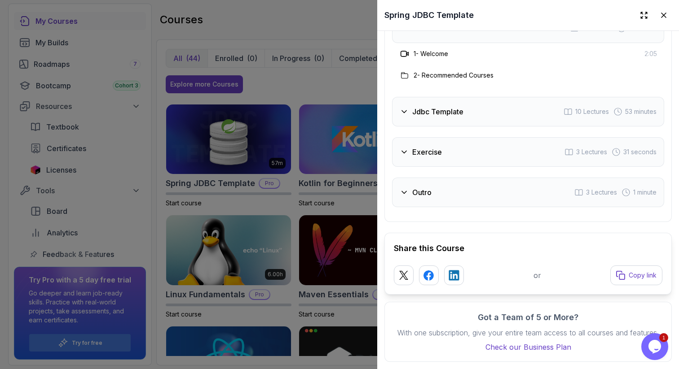
click at [462, 106] on h3 "Jdbc Template" at bounding box center [437, 111] width 51 height 11
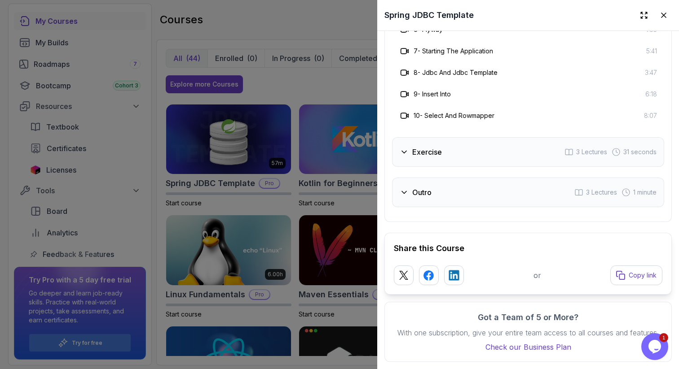
click at [480, 144] on div "Exercise 3 Lectures 31 seconds" at bounding box center [528, 152] width 272 height 30
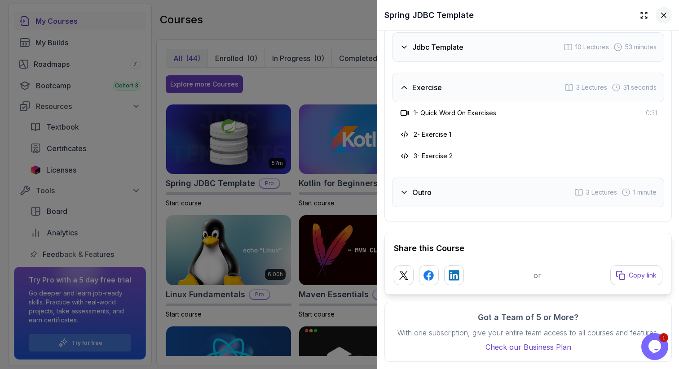
click at [659, 17] on icon at bounding box center [663, 15] width 9 height 9
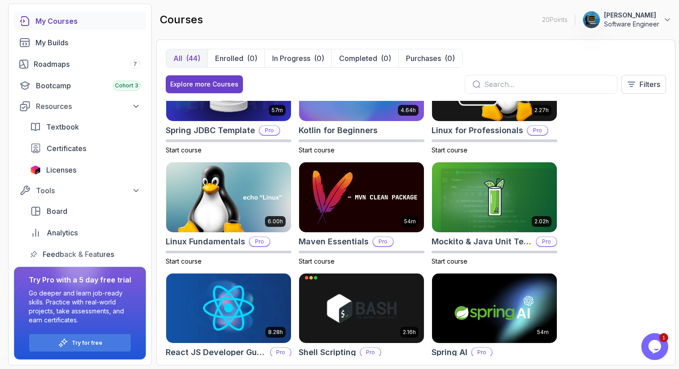
scroll to position [1079, 0]
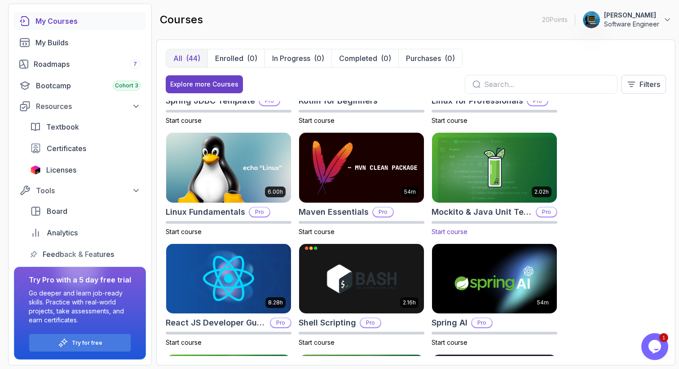
click at [497, 210] on h2 "Mockito & Java Unit Testing" at bounding box center [481, 212] width 101 height 13
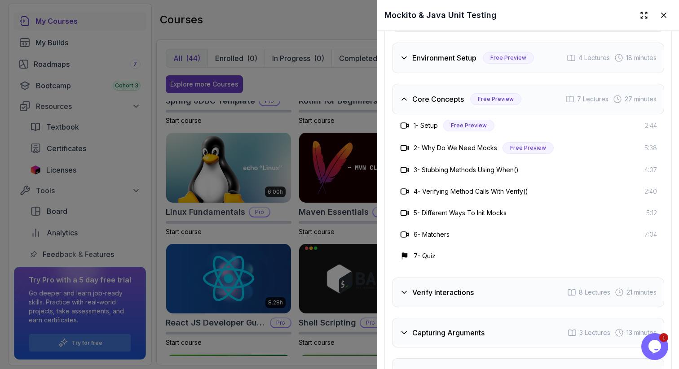
scroll to position [1978, 0]
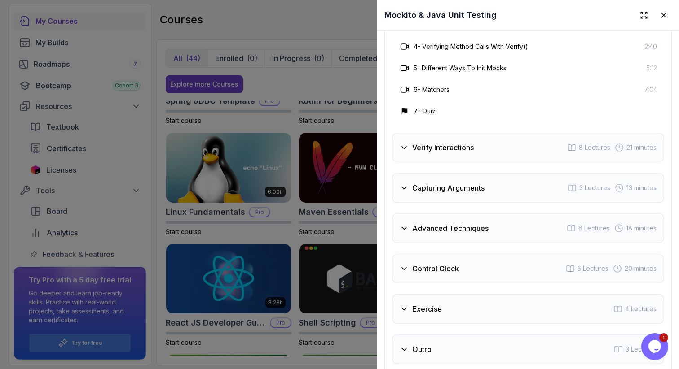
click at [450, 183] on h3 "Capturing Arguments" at bounding box center [448, 188] width 72 height 11
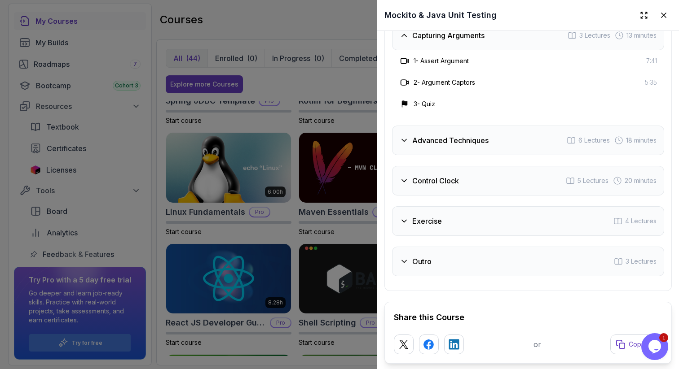
click at [450, 135] on h3 "Advanced Techniques" at bounding box center [450, 140] width 76 height 11
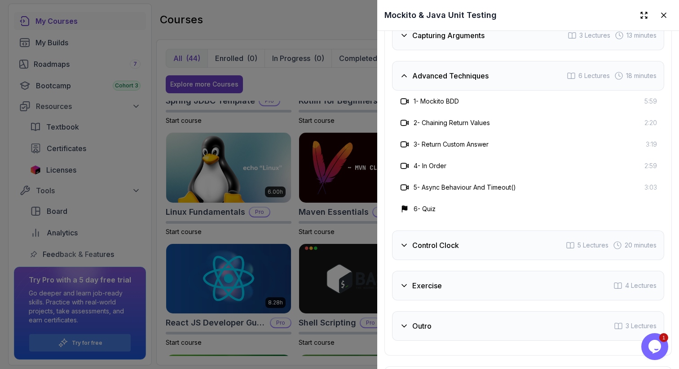
click at [450, 70] on h3 "Advanced Techniques" at bounding box center [450, 75] width 76 height 11
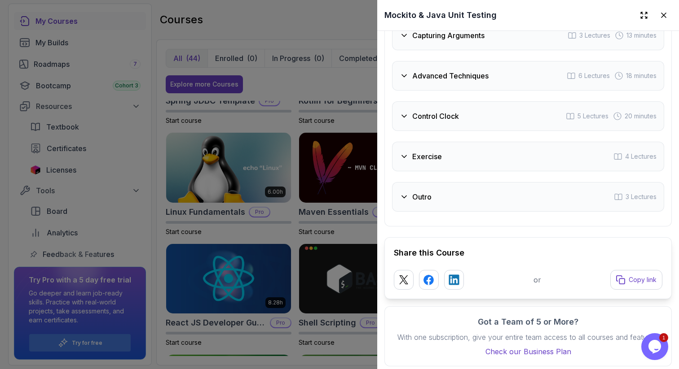
click at [471, 109] on div "Control Clock 5 Lectures 20 minutes" at bounding box center [528, 116] width 272 height 30
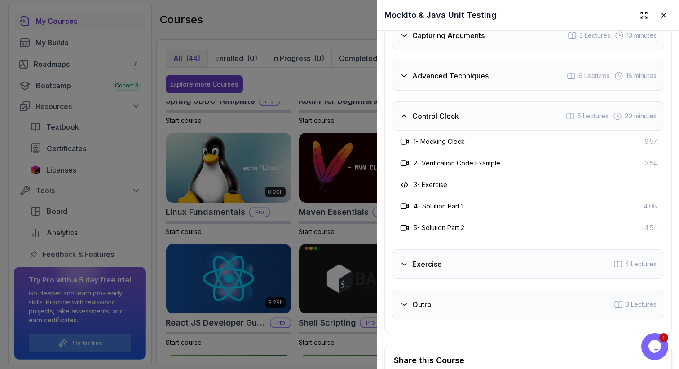
click at [472, 105] on div "Control Clock 5 Lectures 20 minutes" at bounding box center [528, 116] width 272 height 30
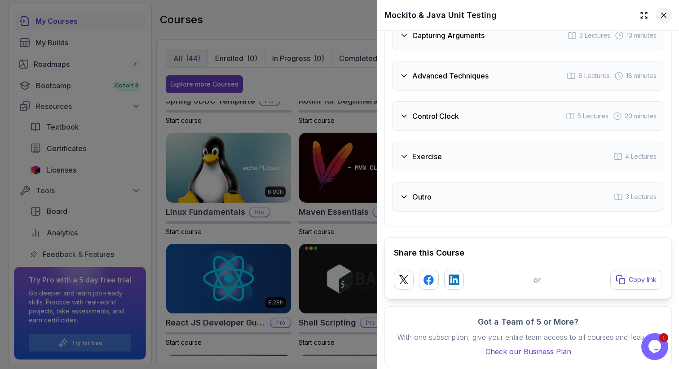
click at [659, 13] on icon at bounding box center [663, 15] width 9 height 9
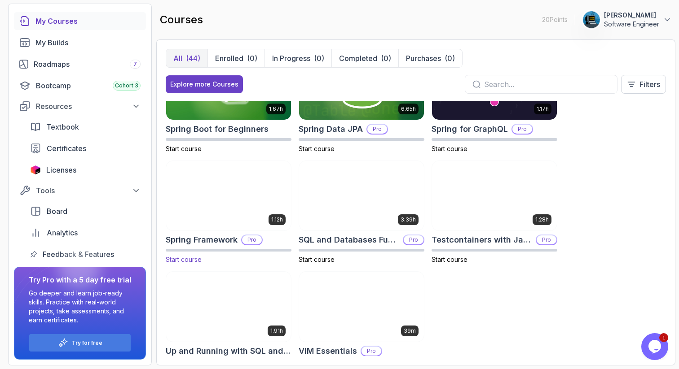
scroll to position [1386, 0]
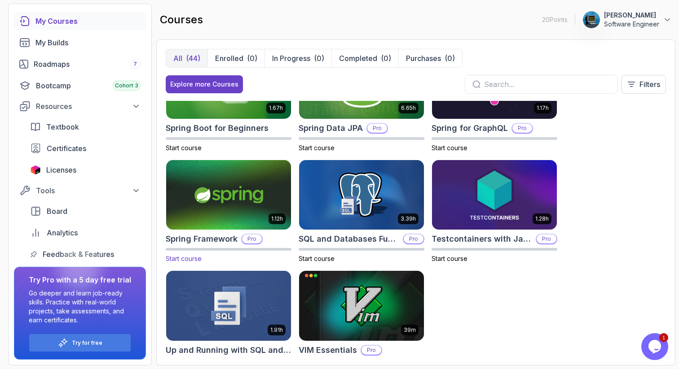
click at [210, 235] on h2 "Spring Framework" at bounding box center [202, 239] width 72 height 13
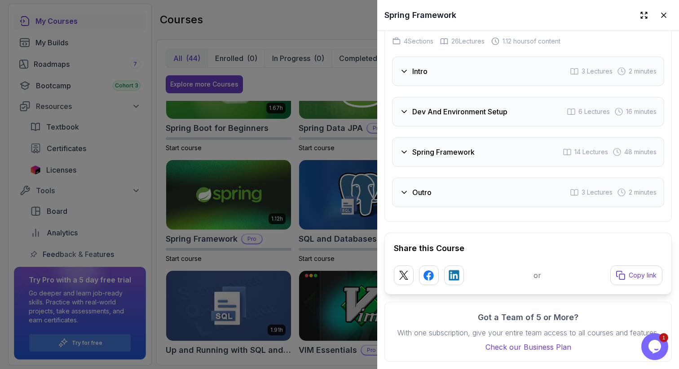
scroll to position [1401, 0]
click at [452, 191] on div "Outro 3 Lectures 2 minutes" at bounding box center [528, 193] width 272 height 30
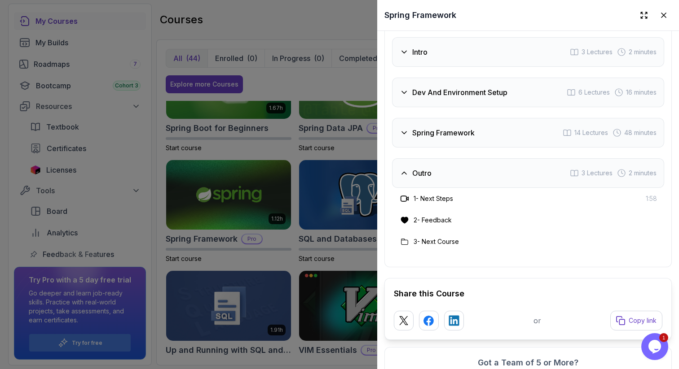
click at [451, 187] on div "Outro 3 Lectures 2 minutes" at bounding box center [528, 173] width 272 height 30
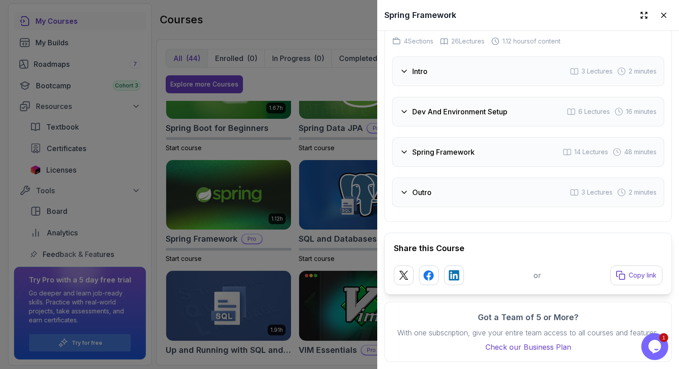
click at [456, 153] on div "Spring Framework 14 Lectures 48 minutes" at bounding box center [528, 152] width 272 height 30
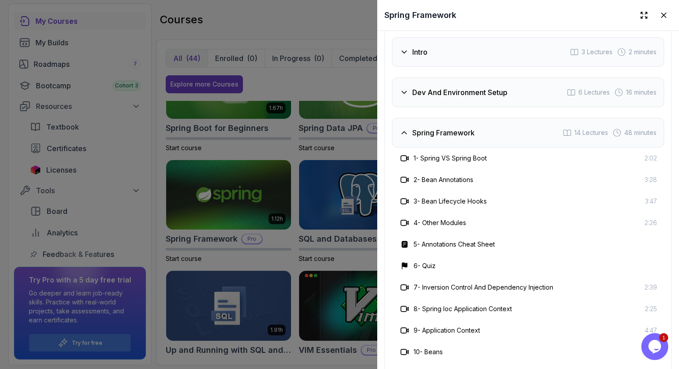
click at [459, 148] on div "Spring Framework 14 Lectures 48 minutes" at bounding box center [528, 133] width 272 height 30
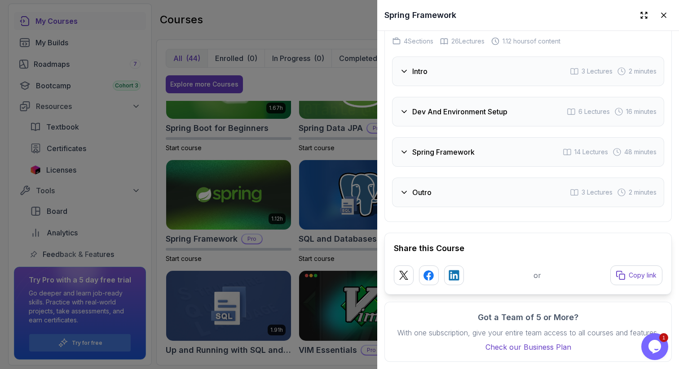
click at [465, 106] on h3 "Dev And Environment Setup" at bounding box center [459, 111] width 95 height 11
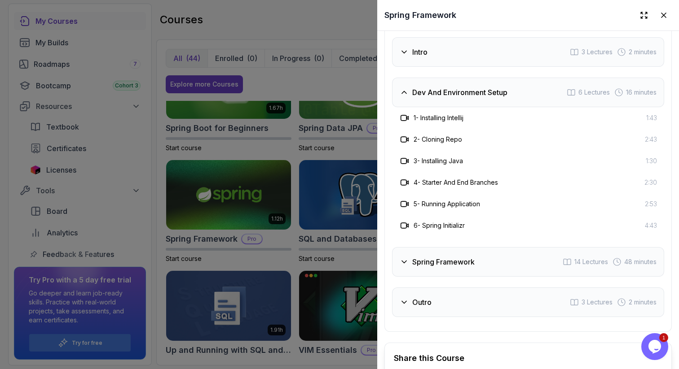
click at [465, 98] on h3 "Dev And Environment Setup" at bounding box center [459, 92] width 95 height 11
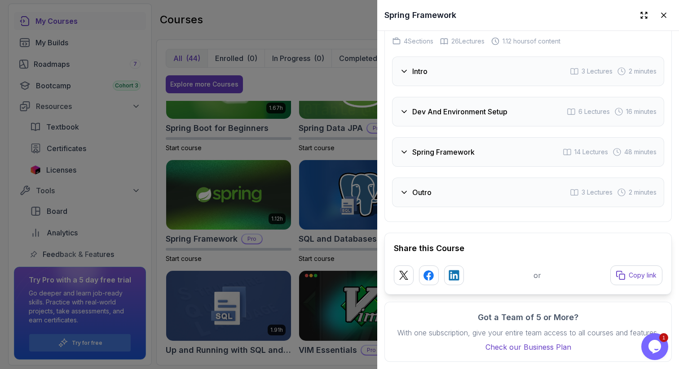
click at [456, 189] on div "Outro 3 Lectures 2 minutes" at bounding box center [528, 193] width 272 height 30
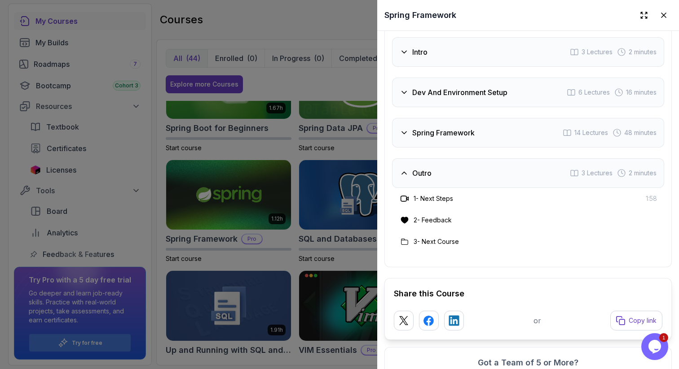
click at [458, 185] on div "Outro 3 Lectures 2 minutes" at bounding box center [528, 173] width 272 height 30
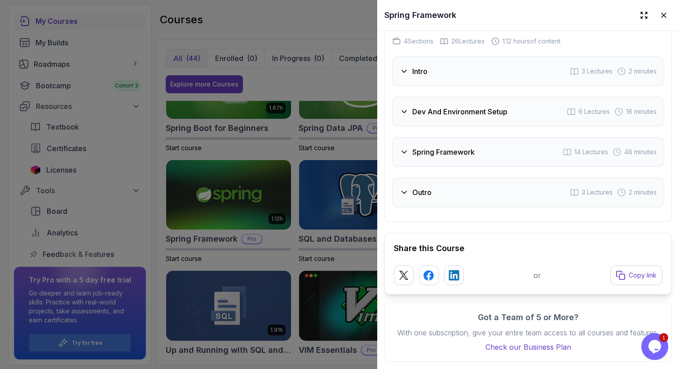
click at [455, 148] on div "Spring Framework 14 Lectures 48 minutes" at bounding box center [528, 152] width 272 height 30
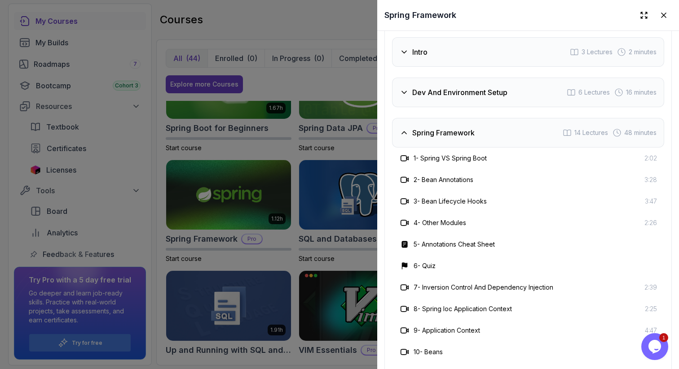
click at [454, 148] on div "Spring Framework 14 Lectures 48 minutes" at bounding box center [528, 133] width 272 height 30
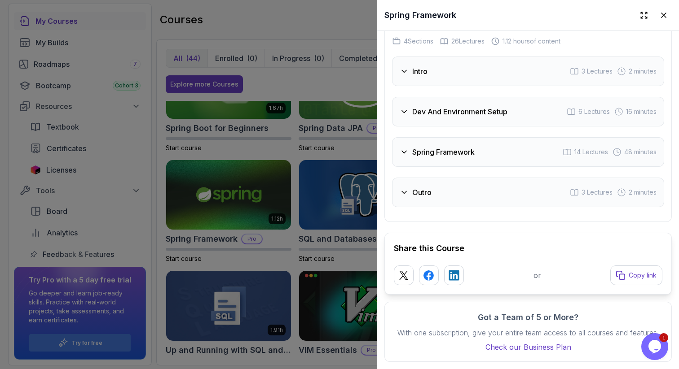
click at [457, 112] on div "Dev And Environment Setup 6 Lectures 16 minutes" at bounding box center [528, 112] width 272 height 30
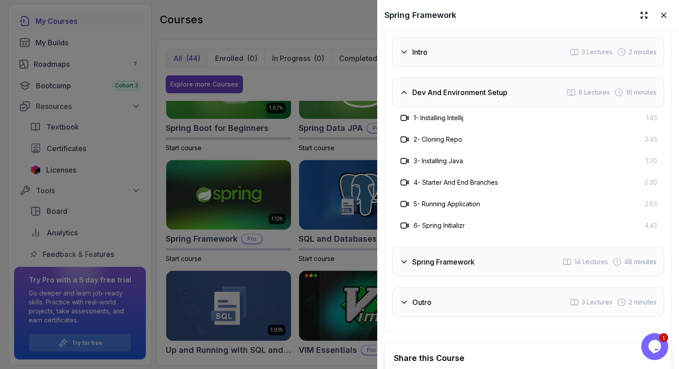
click at [455, 98] on h3 "Dev And Environment Setup" at bounding box center [459, 92] width 95 height 11
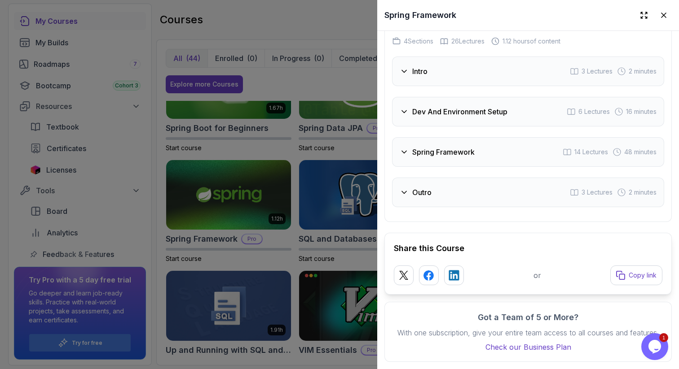
click at [448, 64] on div "Intro 3 Lectures 2 minutes" at bounding box center [528, 72] width 272 height 30
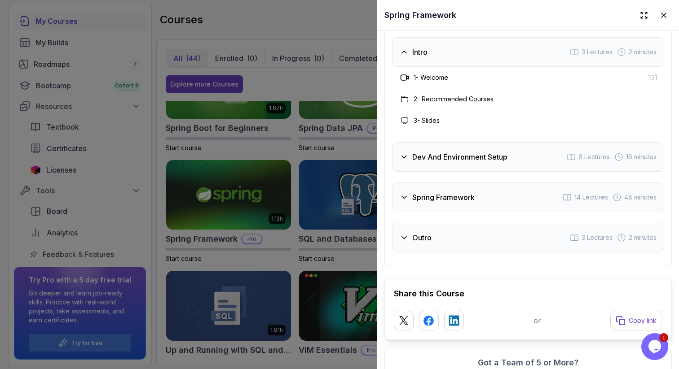
click at [448, 64] on div "Intro 3 Lectures 2 minutes" at bounding box center [528, 52] width 272 height 30
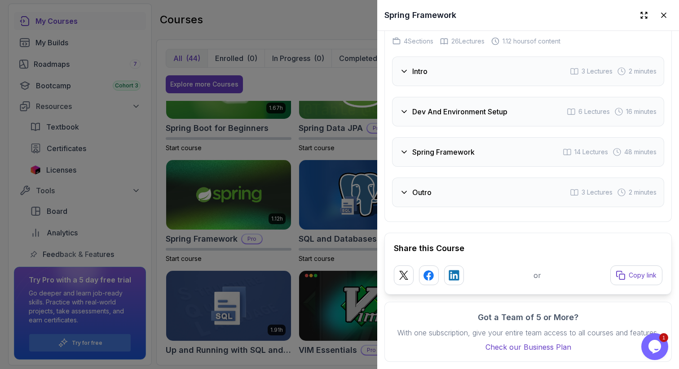
click at [461, 147] on h3 "Spring Framework" at bounding box center [443, 152] width 62 height 11
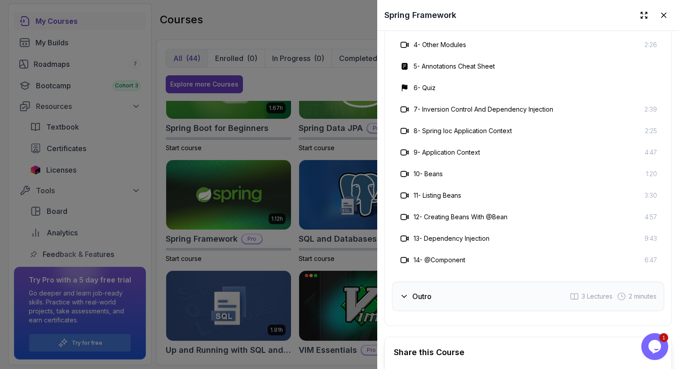
scroll to position [1604, 0]
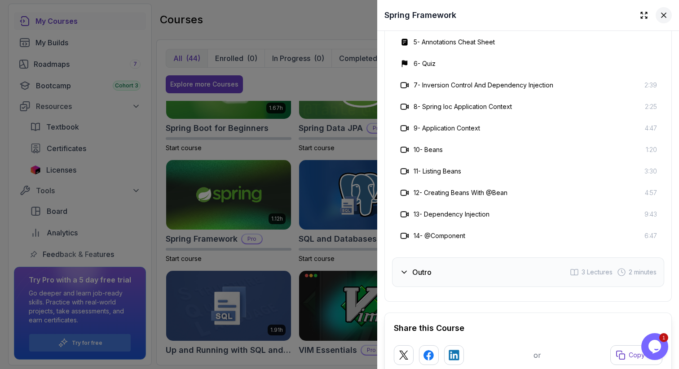
click at [663, 14] on button at bounding box center [663, 15] width 16 height 16
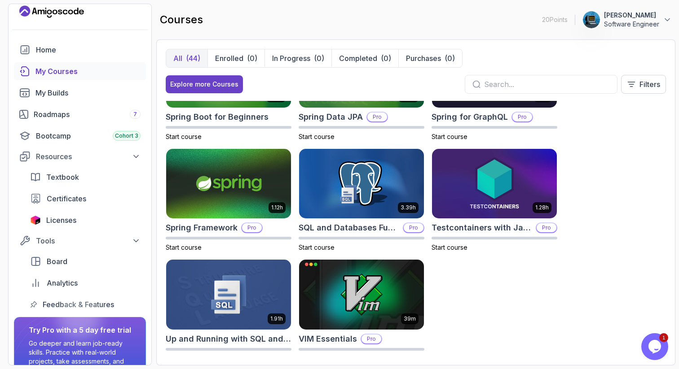
scroll to position [0, 0]
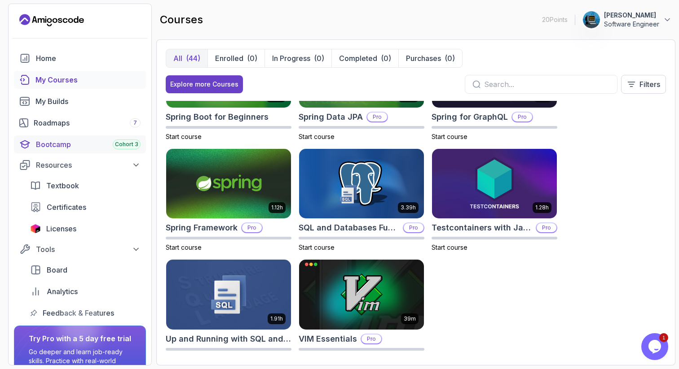
click at [47, 145] on div "Bootcamp Cohort 3" at bounding box center [88, 144] width 105 height 11
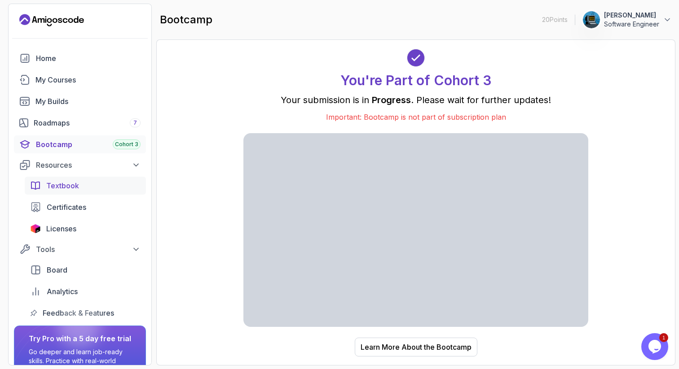
click at [61, 180] on link "Textbook" at bounding box center [85, 186] width 121 height 18
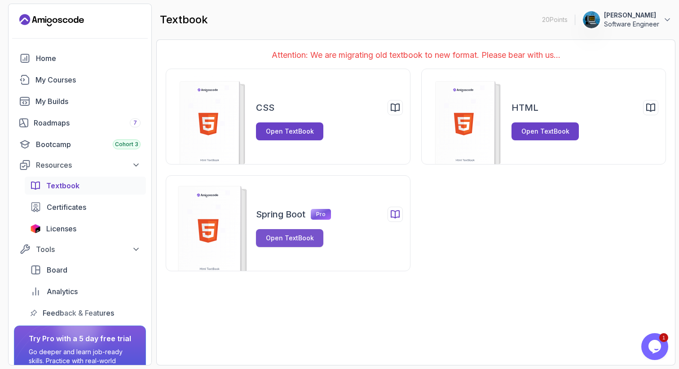
click at [295, 241] on div "Open TextBook" at bounding box center [290, 238] width 48 height 9
click at [53, 123] on div "Roadmaps 7" at bounding box center [87, 123] width 107 height 11
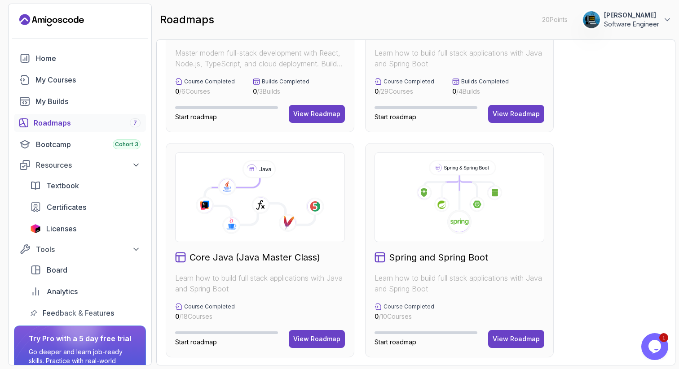
scroll to position [70, 0]
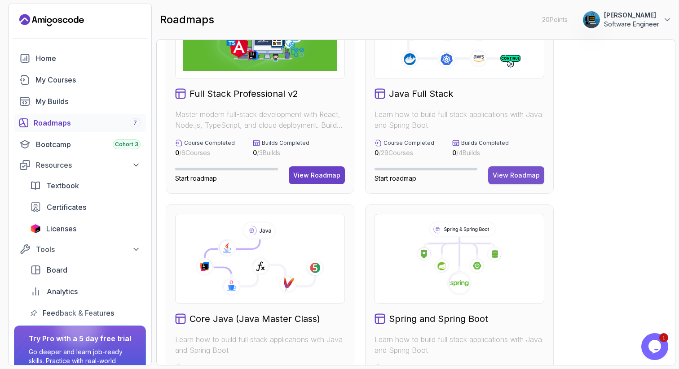
click at [522, 175] on div "View Roadmap" at bounding box center [515, 175] width 47 height 9
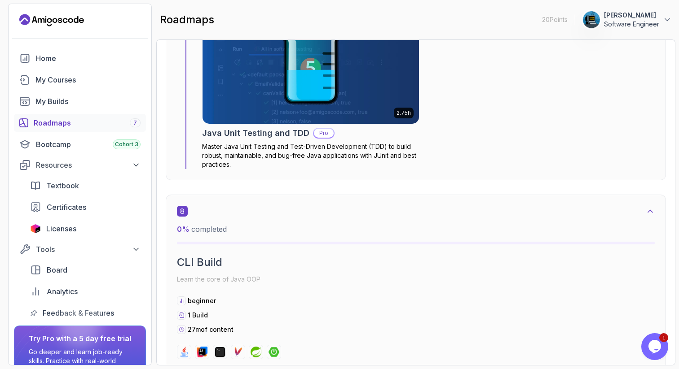
scroll to position [2778, 0]
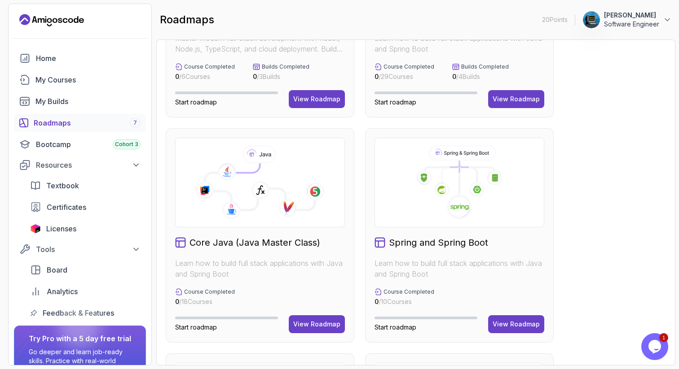
scroll to position [236, 0]
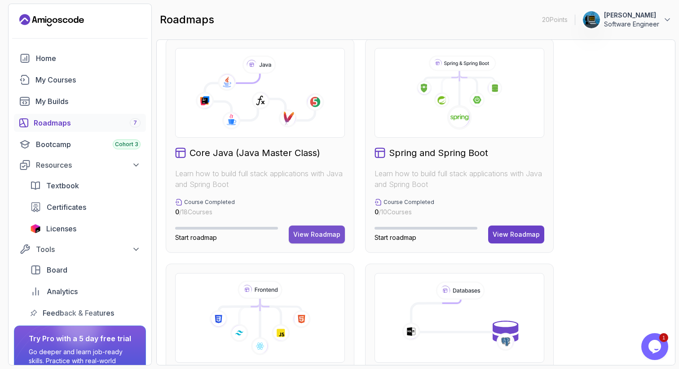
click at [342, 236] on button "View Roadmap" at bounding box center [317, 235] width 56 height 18
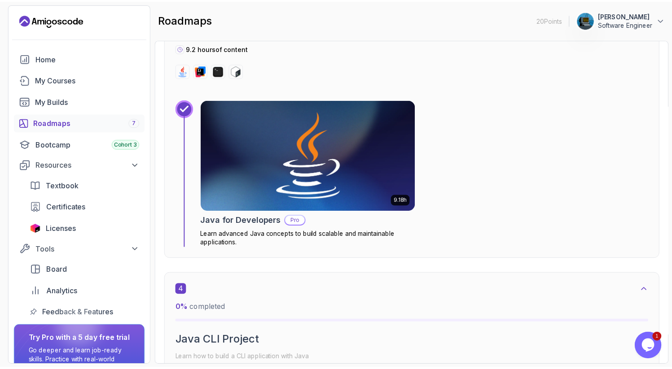
scroll to position [1085, 0]
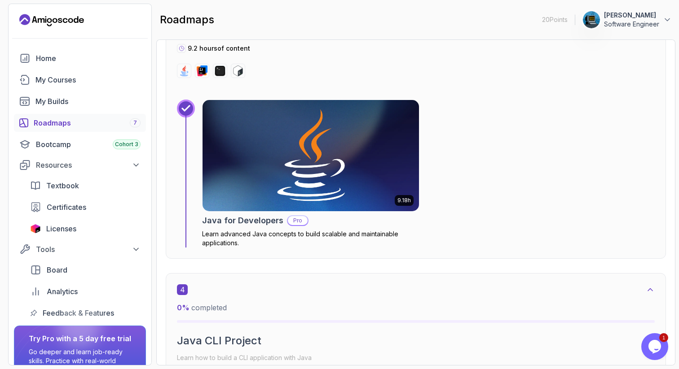
click at [366, 231] on p "Learn advanced Java concepts to build scalable and maintainable applications." at bounding box center [310, 239] width 217 height 18
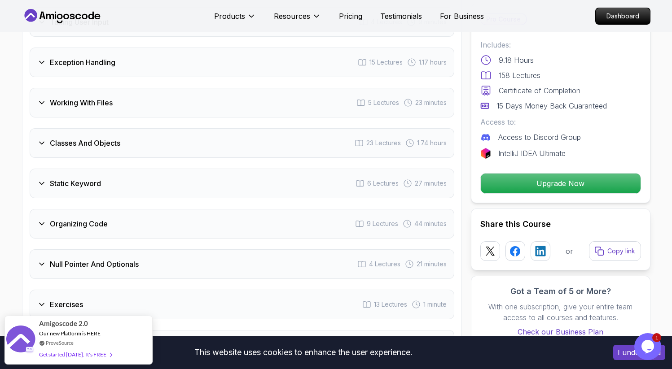
scroll to position [1741, 0]
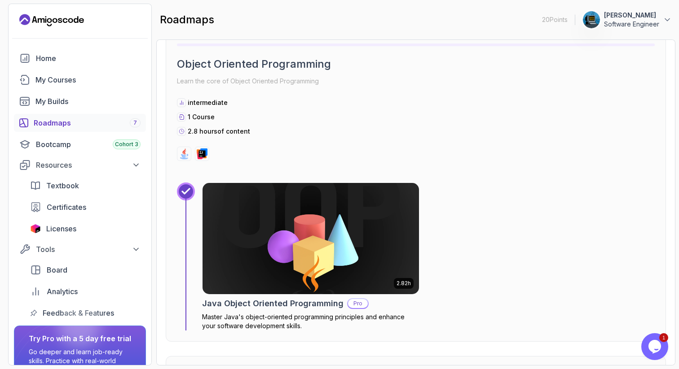
scroll to position [1731, 0]
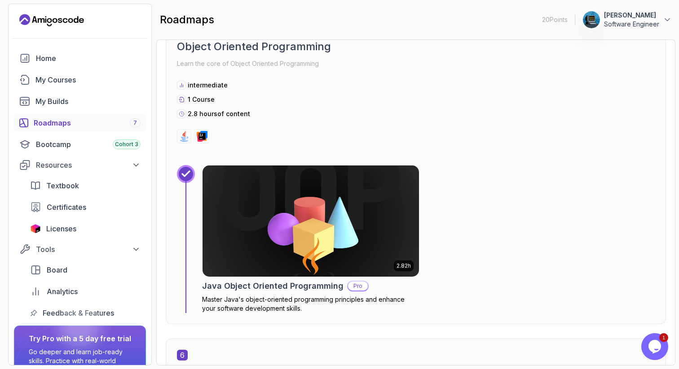
click at [58, 122] on div "Roadmaps 7" at bounding box center [87, 123] width 107 height 11
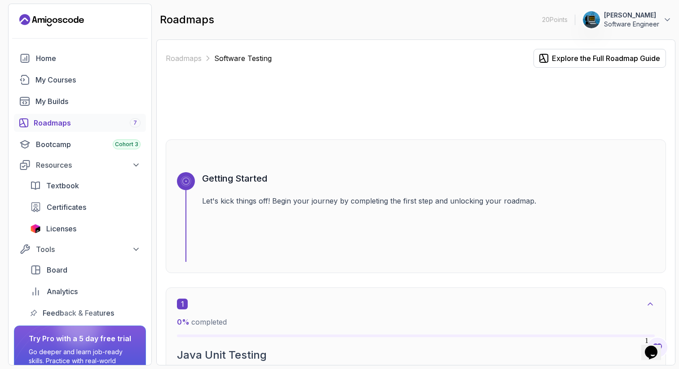
click at [631, 15] on p "[PERSON_NAME]" at bounding box center [631, 15] width 55 height 9
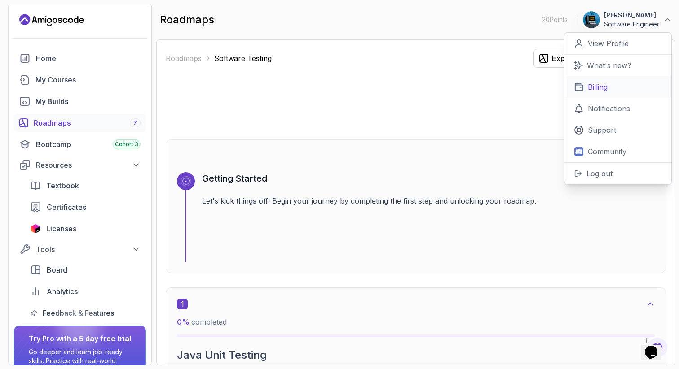
click at [609, 85] on link "Billing" at bounding box center [617, 87] width 107 height 22
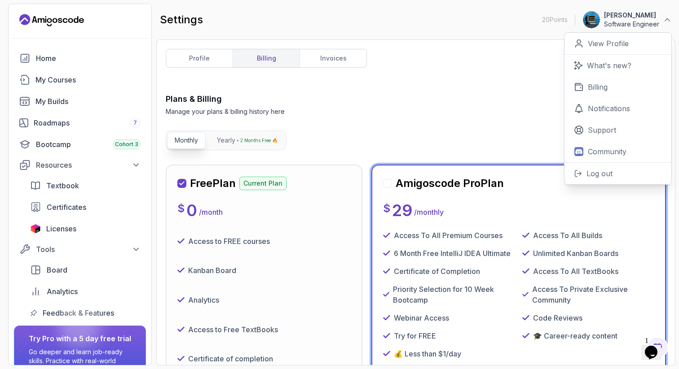
click at [388, 184] on div at bounding box center [387, 183] width 9 height 9
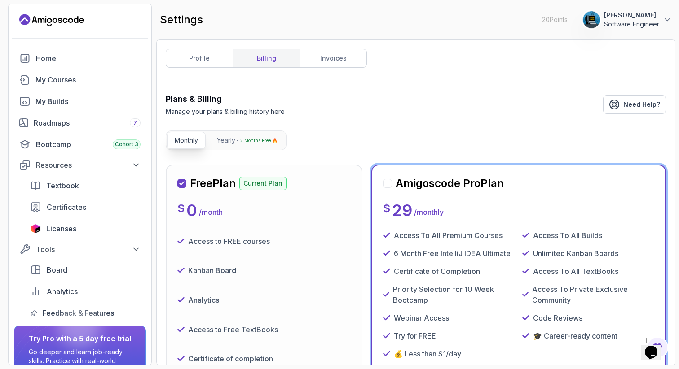
click at [386, 184] on div at bounding box center [387, 183] width 9 height 9
click at [385, 184] on div at bounding box center [387, 183] width 9 height 9
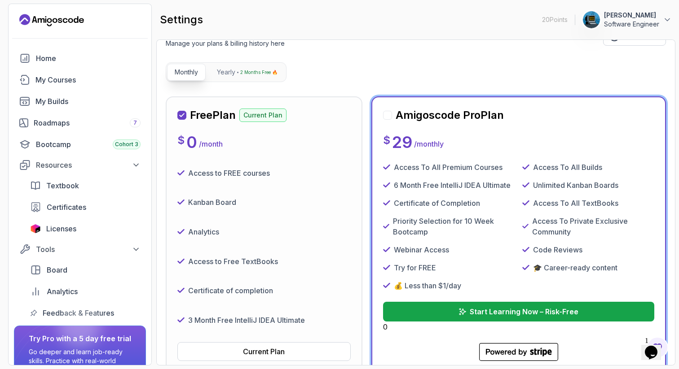
scroll to position [71, 0]
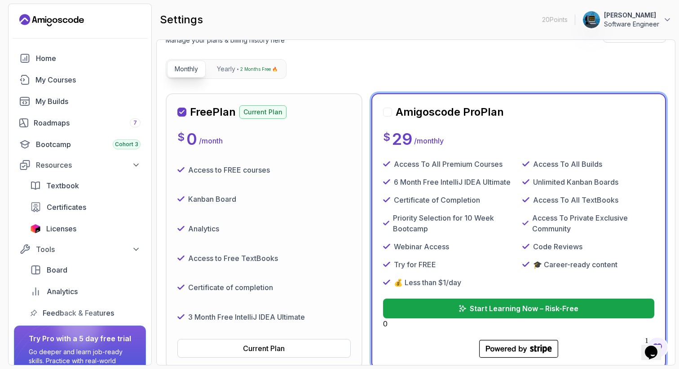
click at [388, 112] on div at bounding box center [387, 112] width 9 height 9
click at [478, 304] on p "Start Learning Now – Risk-Free" at bounding box center [524, 308] width 110 height 11
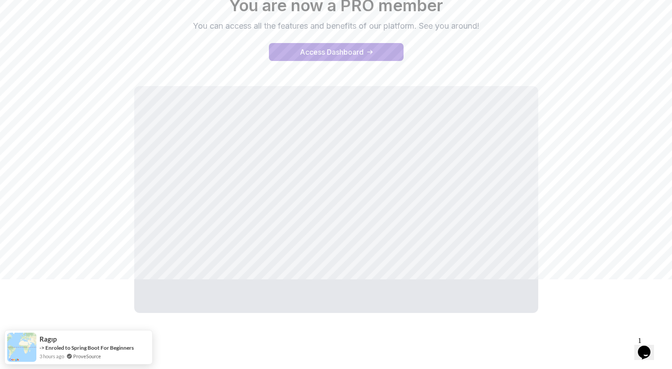
scroll to position [91, 0]
click at [350, 49] on div "Access Dashboard" at bounding box center [332, 50] width 64 height 11
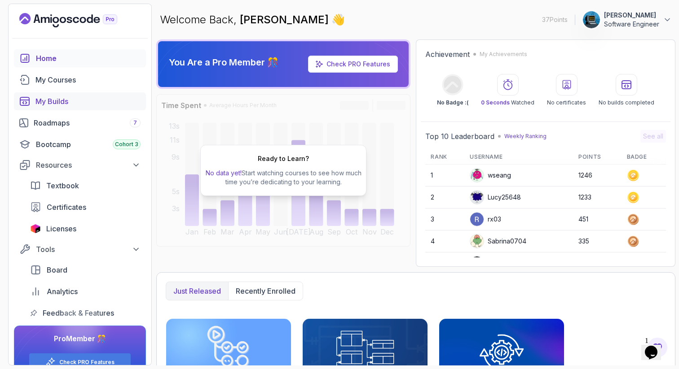
click at [57, 103] on div "My Builds" at bounding box center [87, 101] width 105 height 11
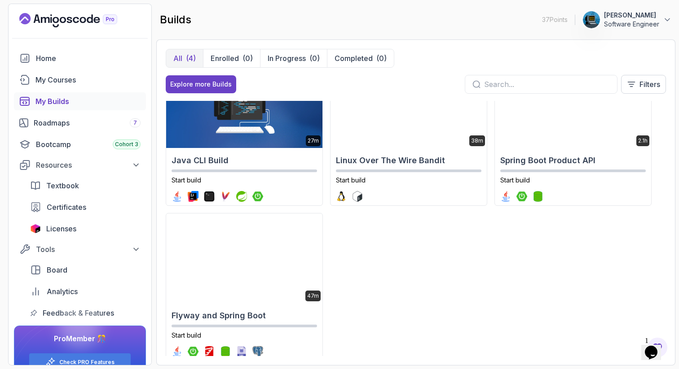
scroll to position [59, 0]
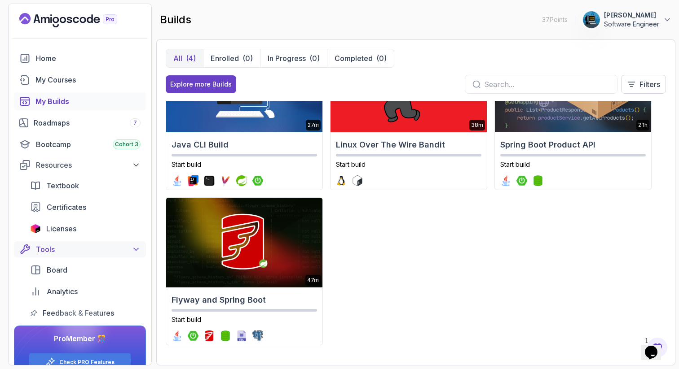
click at [48, 250] on div "Tools" at bounding box center [88, 249] width 105 height 11
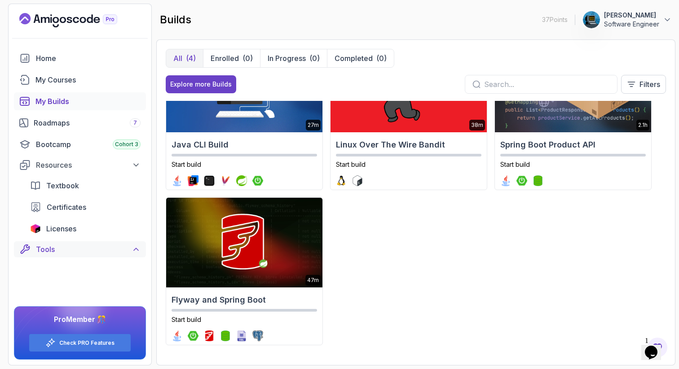
click at [48, 250] on div "Tools" at bounding box center [88, 249] width 105 height 11
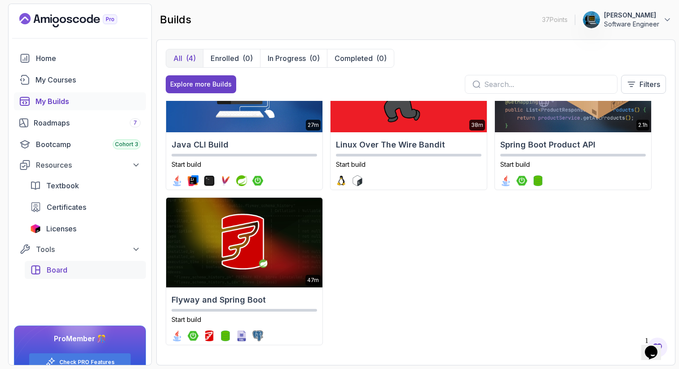
click at [50, 270] on span "Board" at bounding box center [57, 270] width 21 height 11
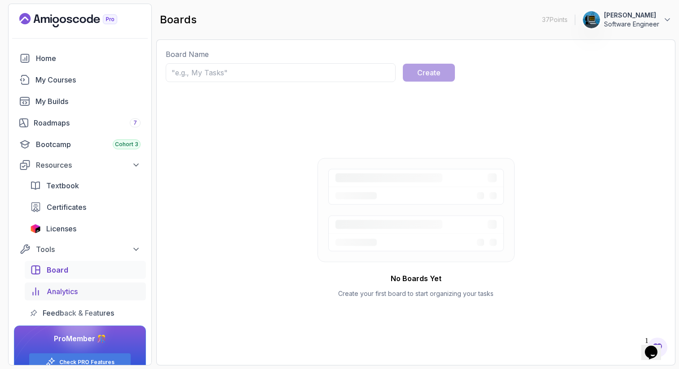
click at [60, 289] on span "Analytics" at bounding box center [62, 291] width 31 height 11
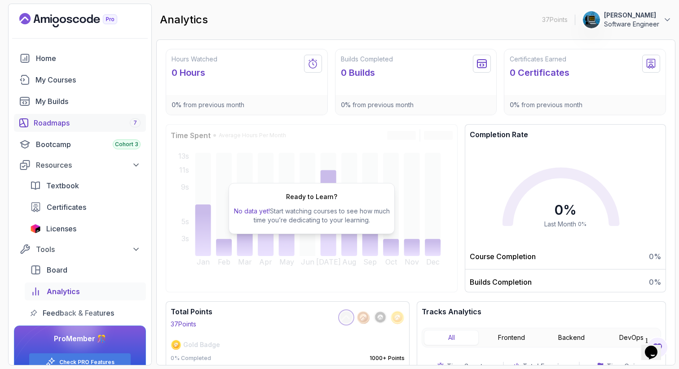
click at [59, 123] on div "Roadmaps 7" at bounding box center [87, 123] width 107 height 11
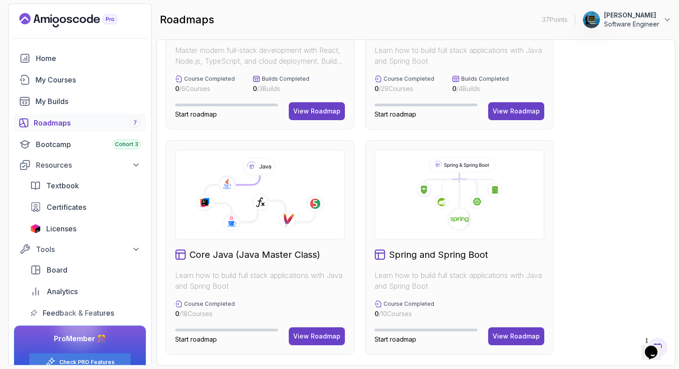
scroll to position [172, 0]
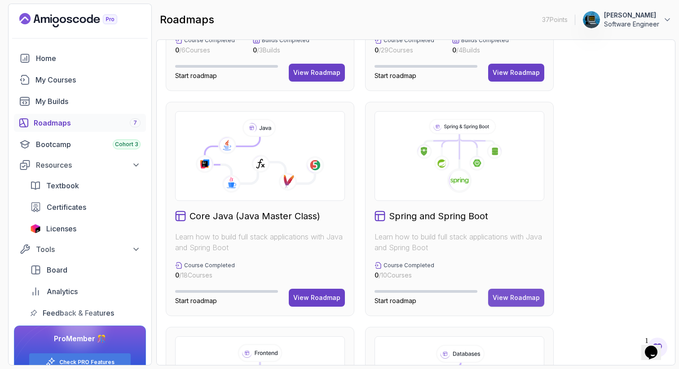
click at [513, 299] on div "View Roadmap" at bounding box center [515, 298] width 47 height 9
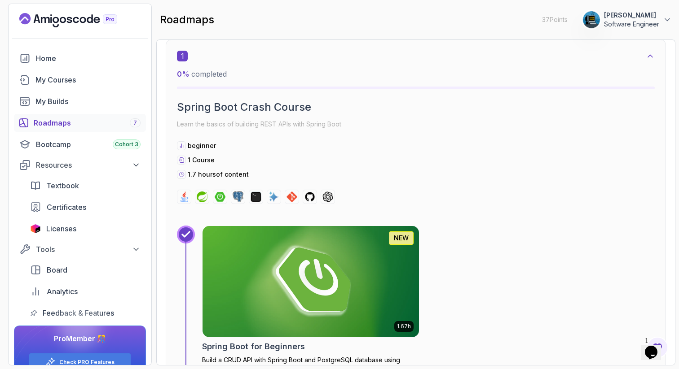
scroll to position [241, 0]
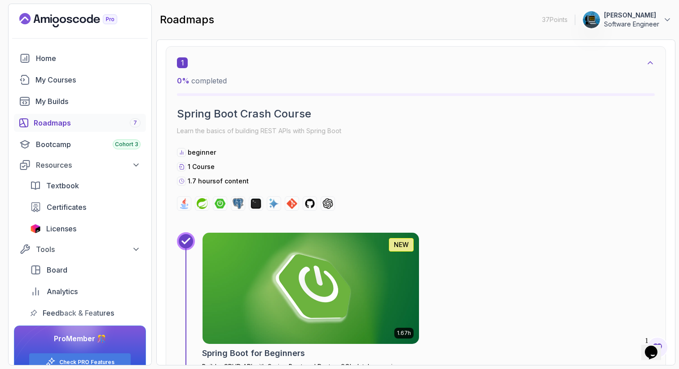
click at [180, 62] on span "1" at bounding box center [182, 62] width 11 height 11
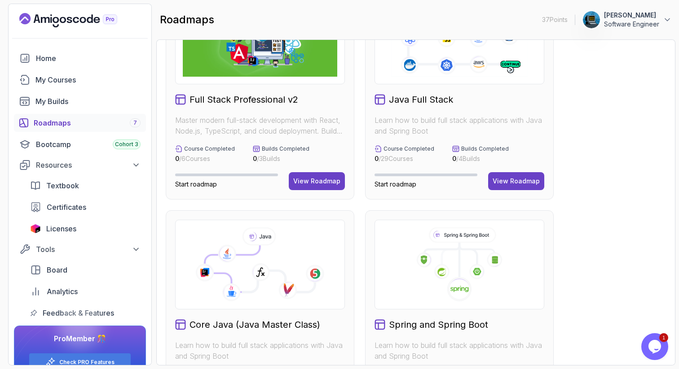
scroll to position [12, 0]
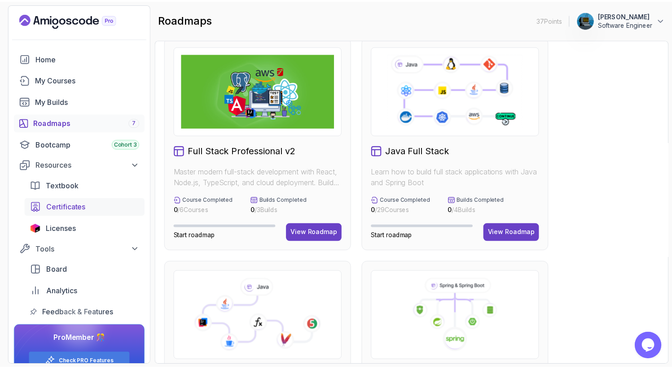
scroll to position [19, 0]
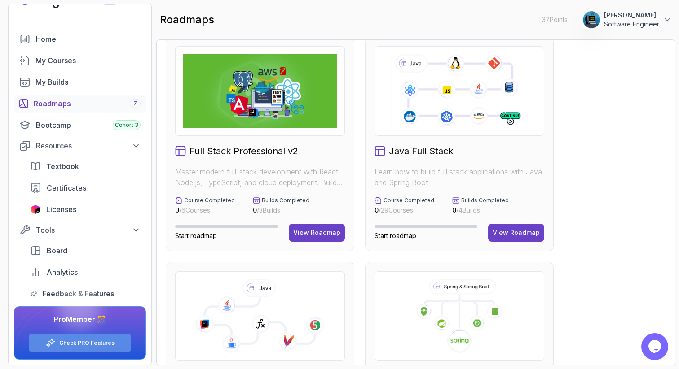
click at [64, 338] on div "Check PRO Features" at bounding box center [79, 343] width 101 height 18
click at [76, 344] on link "Check PRO Features" at bounding box center [86, 343] width 55 height 7
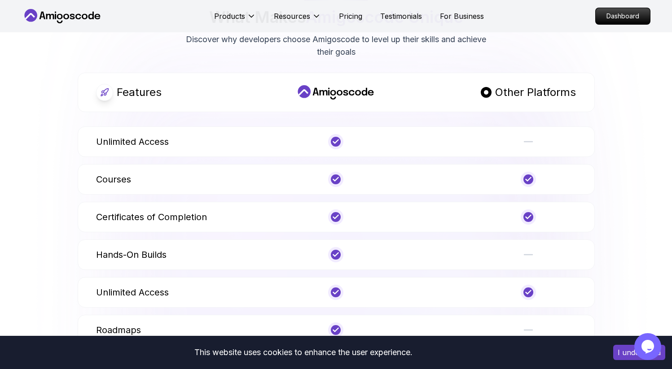
scroll to position [494, 0]
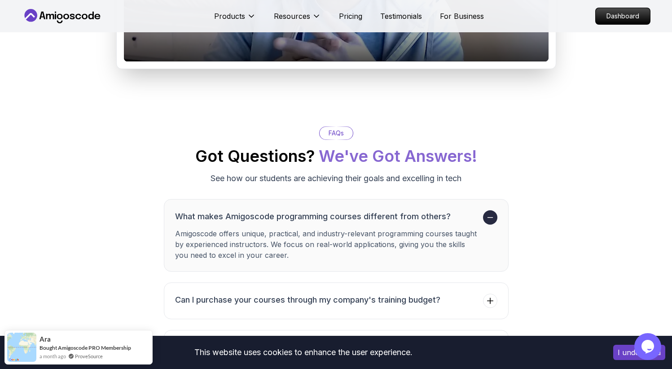
scroll to position [1496, 0]
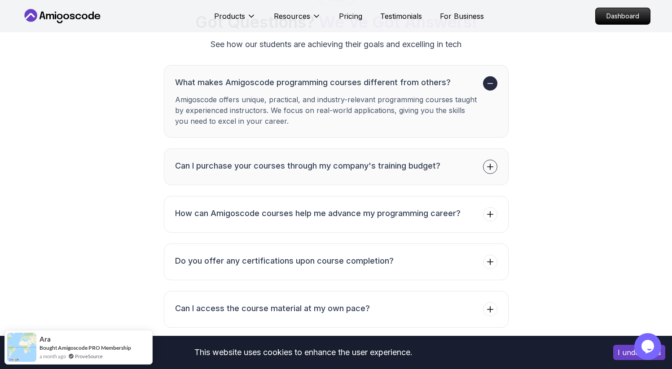
click at [265, 185] on button "Can I purchase your courses through my company's training budget?" at bounding box center [336, 167] width 345 height 37
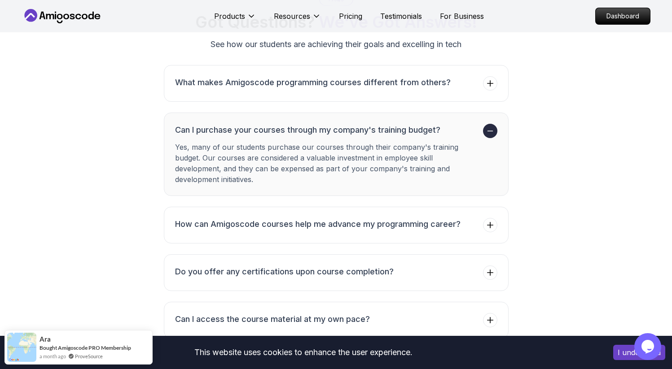
click at [262, 136] on h3 "Can I purchase your courses through my company's training budget?" at bounding box center [327, 130] width 304 height 13
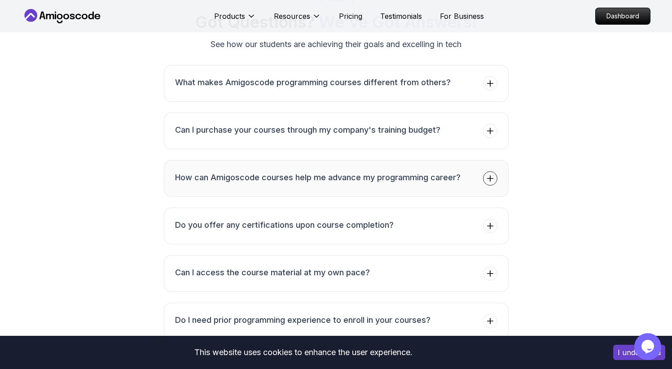
click at [243, 184] on h3 "How can Amigoscode courses help me advance my programming career?" at bounding box center [317, 177] width 285 height 13
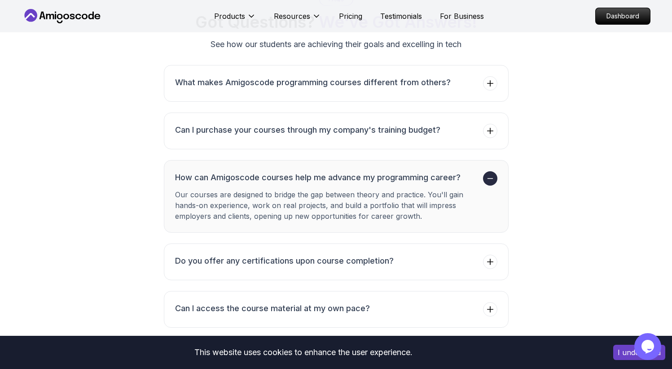
click at [242, 184] on h3 "How can Amigoscode courses help me advance my programming career?" at bounding box center [327, 177] width 304 height 13
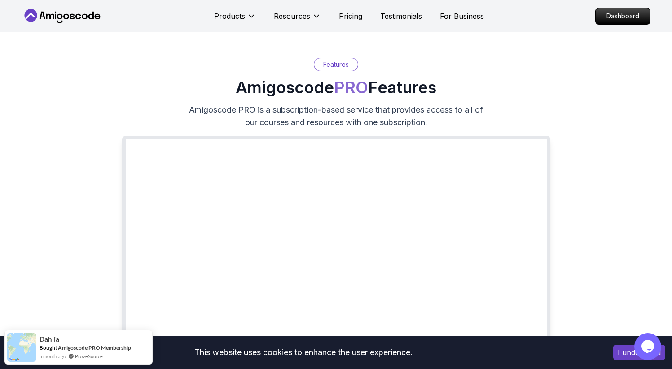
scroll to position [0, 0]
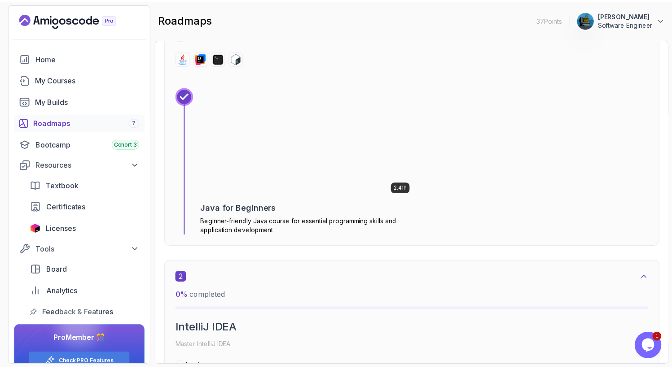
scroll to position [387, 0]
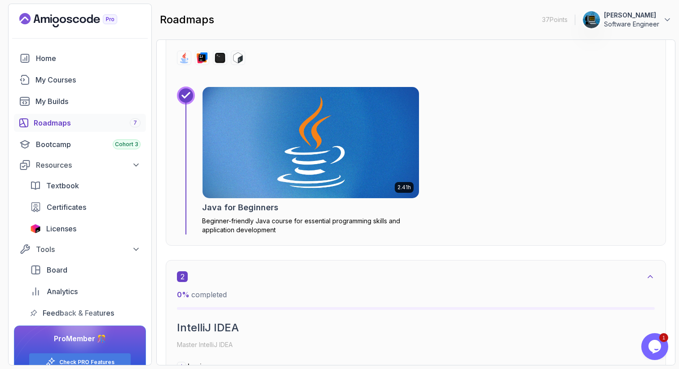
click at [300, 165] on img at bounding box center [310, 142] width 227 height 117
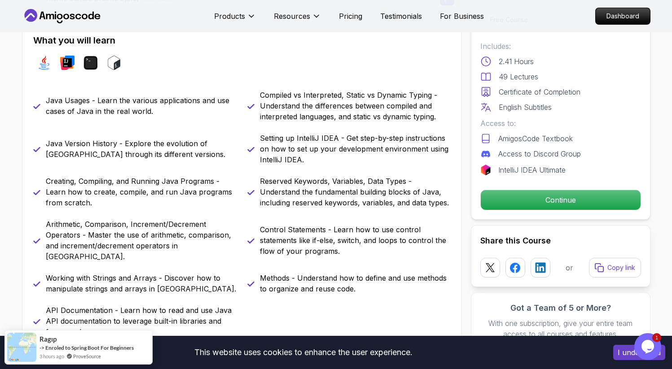
scroll to position [449, 0]
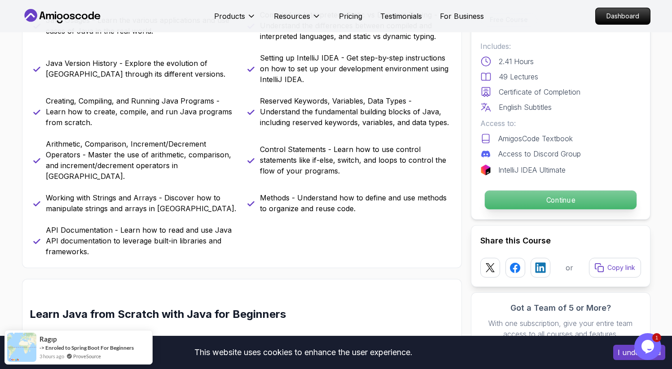
click at [556, 199] on p "Continue" at bounding box center [560, 200] width 152 height 19
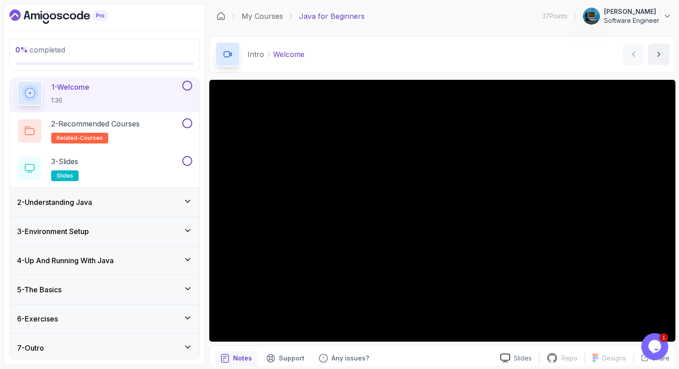
scroll to position [36, 0]
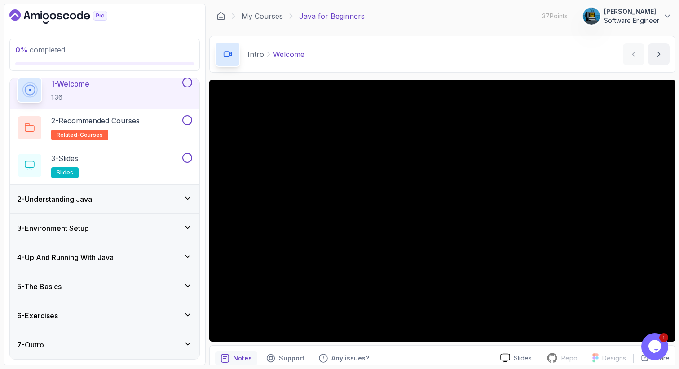
click at [160, 198] on div "2 - Understanding Java" at bounding box center [104, 199] width 175 height 11
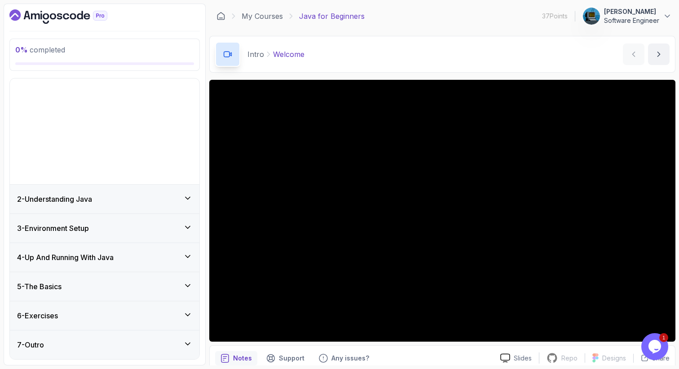
scroll to position [0, 0]
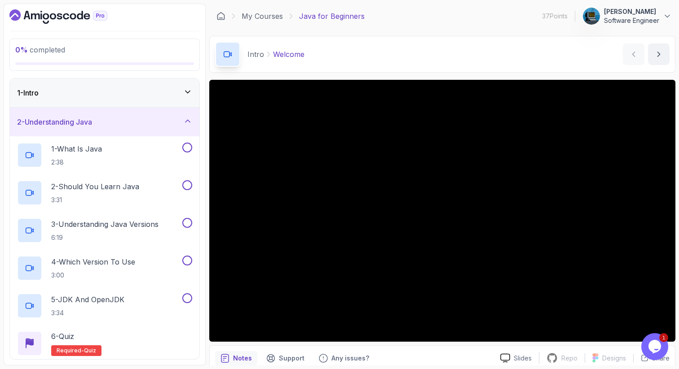
click at [175, 126] on div "2 - Understanding Java" at bounding box center [104, 122] width 175 height 11
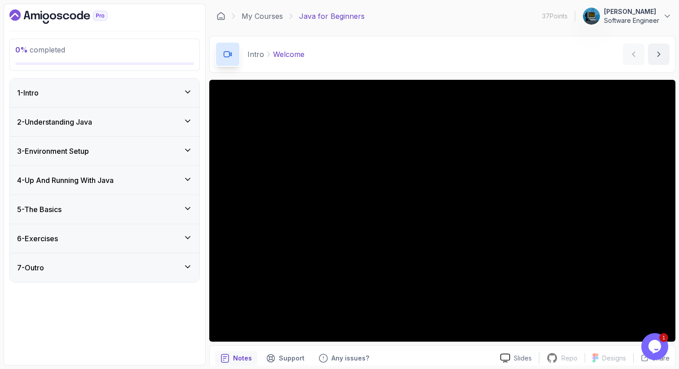
click at [169, 179] on div "4 - Up And Running With Java" at bounding box center [104, 180] width 175 height 11
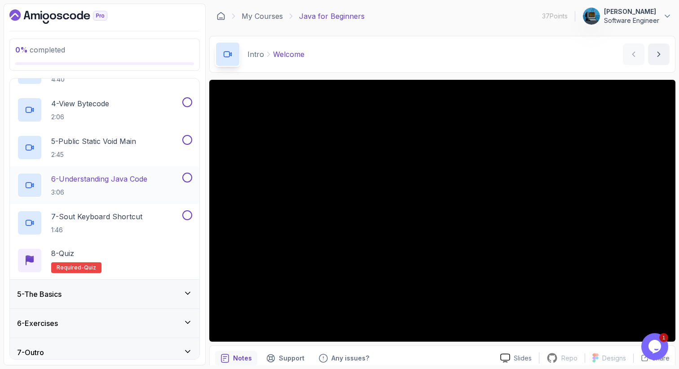
scroll to position [224, 0]
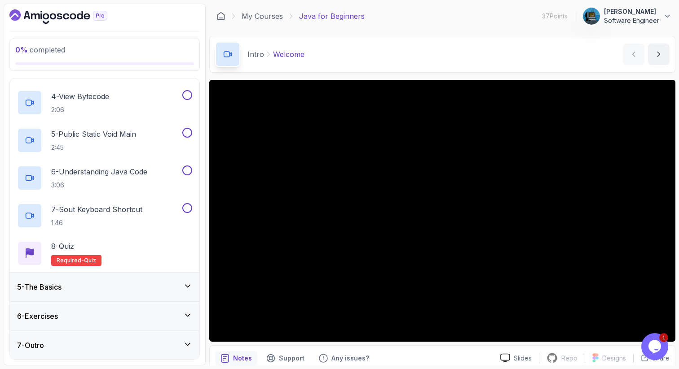
click at [152, 288] on div "5 - The Basics" at bounding box center [104, 287] width 175 height 11
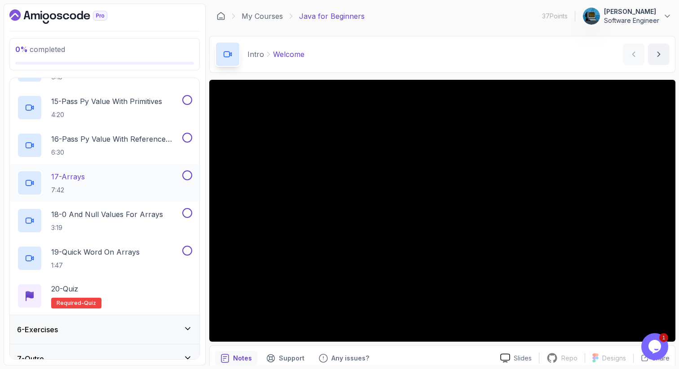
scroll to position [676, 0]
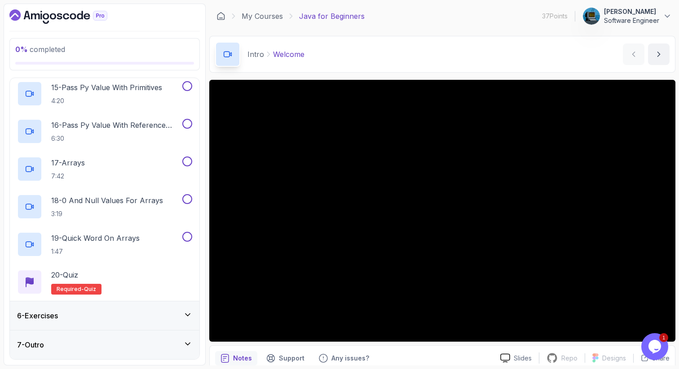
click at [140, 321] on div "6 - Exercises" at bounding box center [104, 316] width 175 height 11
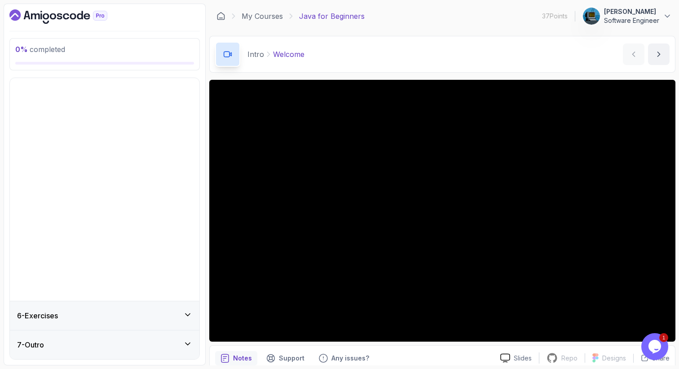
scroll to position [0, 0]
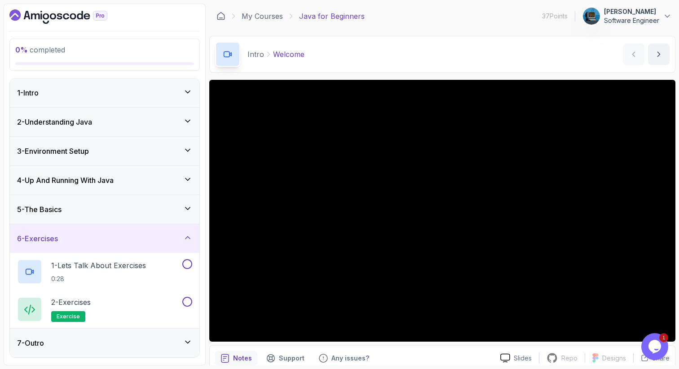
click at [135, 238] on div "6 - Exercises" at bounding box center [104, 238] width 175 height 11
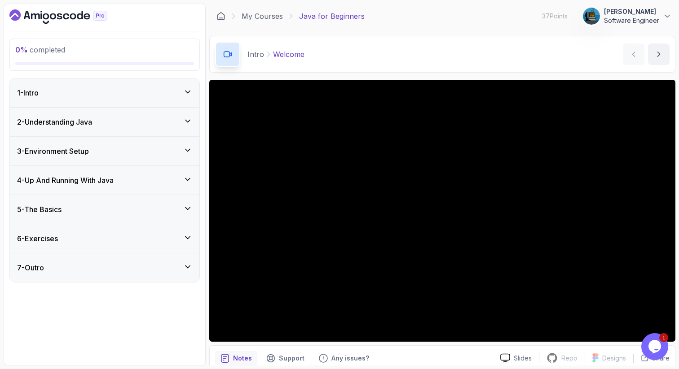
click at [130, 274] on div "7 - Outro" at bounding box center [104, 268] width 189 height 29
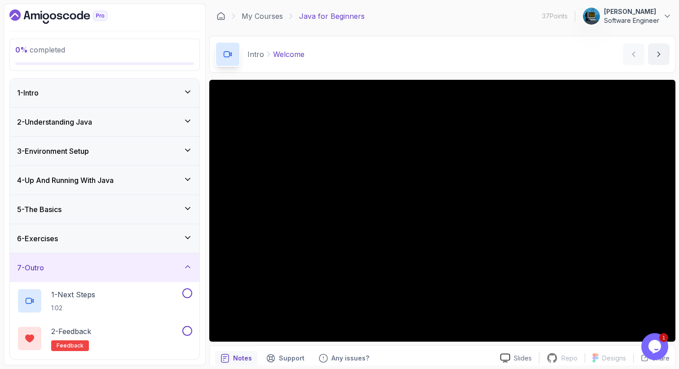
click at [130, 274] on div "7 - Outro" at bounding box center [104, 268] width 189 height 29
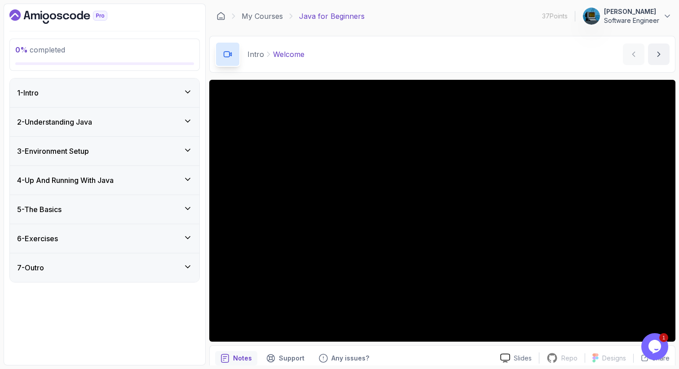
click at [656, 352] on icon "$i18n('chat', 'chat_widget')" at bounding box center [654, 346] width 13 height 13
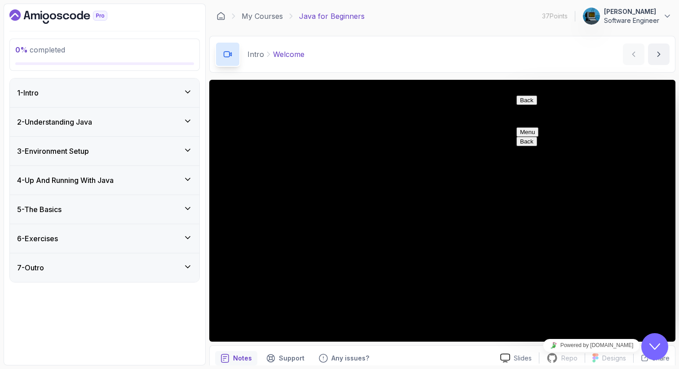
click at [531, 104] on button "Back" at bounding box center [526, 100] width 21 height 9
click at [521, 56] on div "Intro Welcome Welcome by nelson" at bounding box center [442, 54] width 466 height 37
click at [657, 343] on icon "Close Chat This icon closes the chat window." at bounding box center [654, 347] width 11 height 11
